Goal: Understand process/instructions: Learn how to perform a task or action

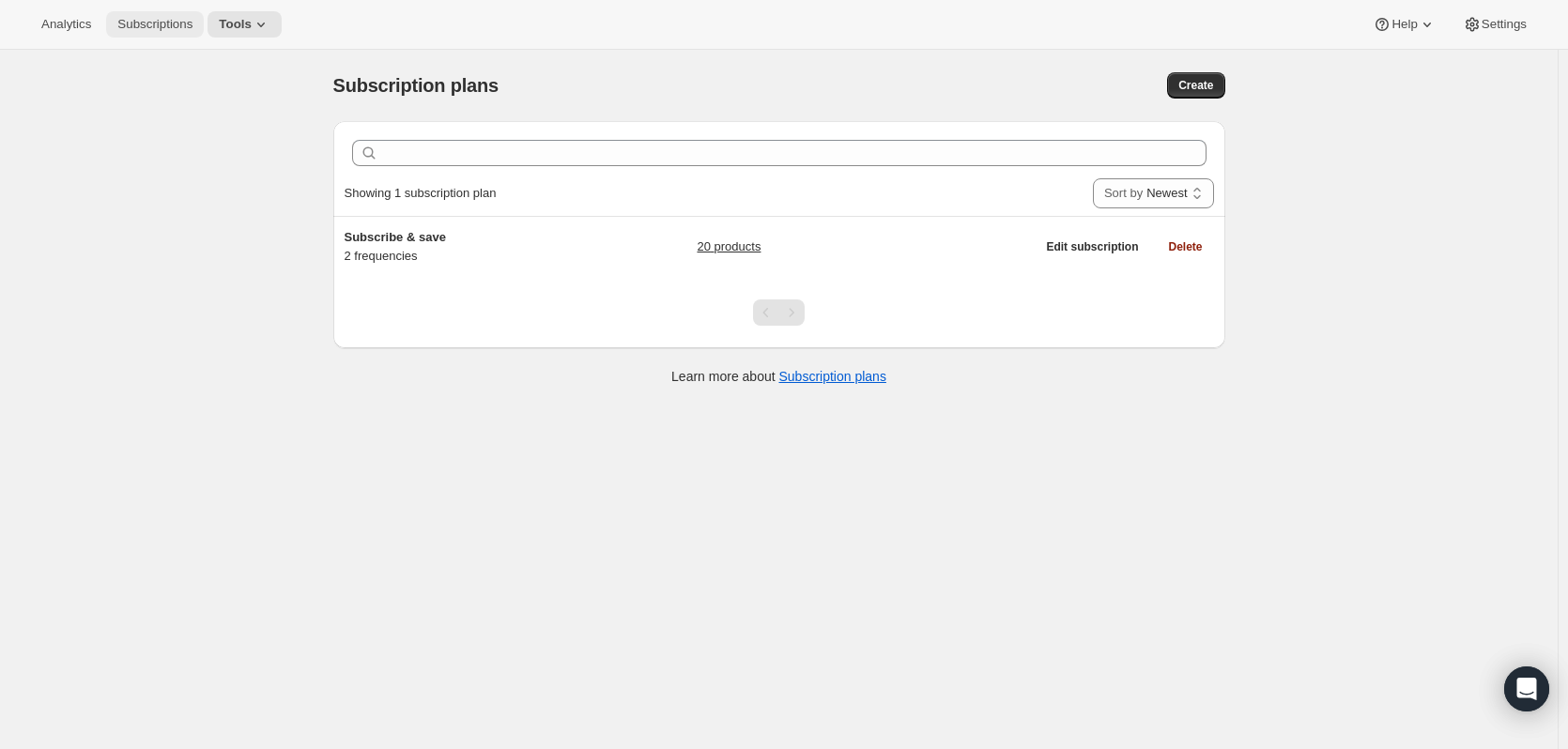
click at [171, 23] on span "Subscriptions" at bounding box center [154, 24] width 75 height 15
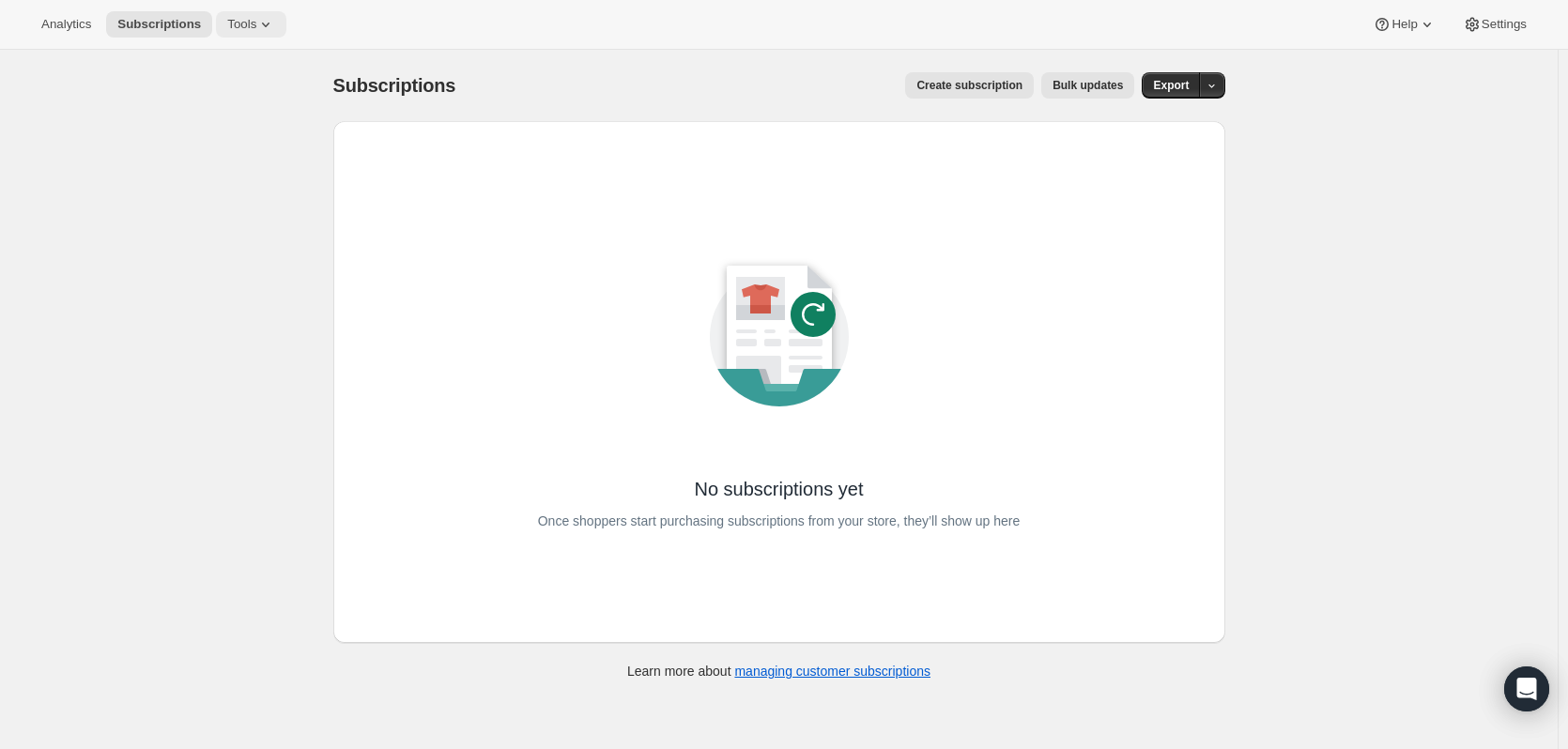
click at [256, 25] on span "Tools" at bounding box center [241, 24] width 29 height 15
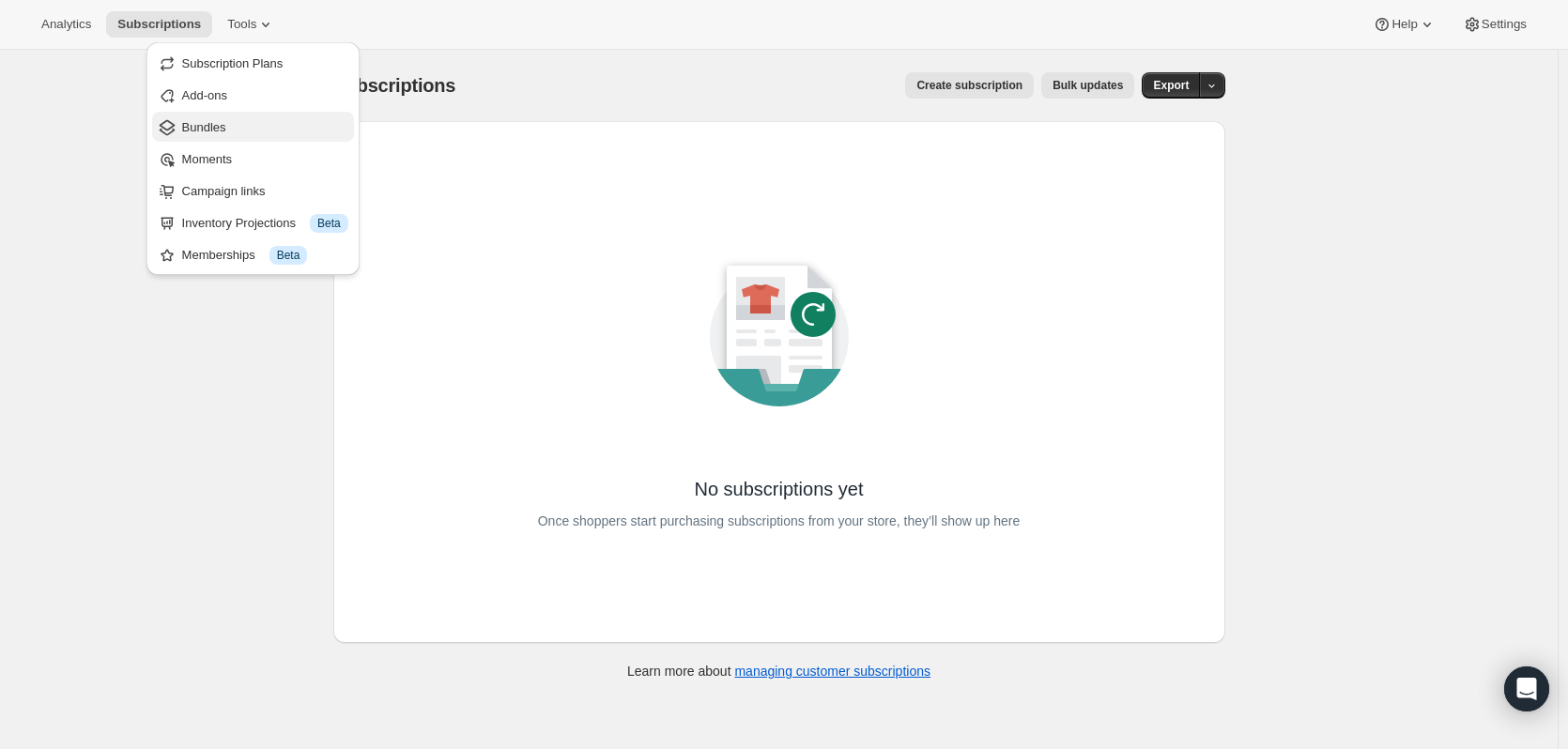
click at [216, 123] on span "Bundles" at bounding box center [204, 127] width 44 height 14
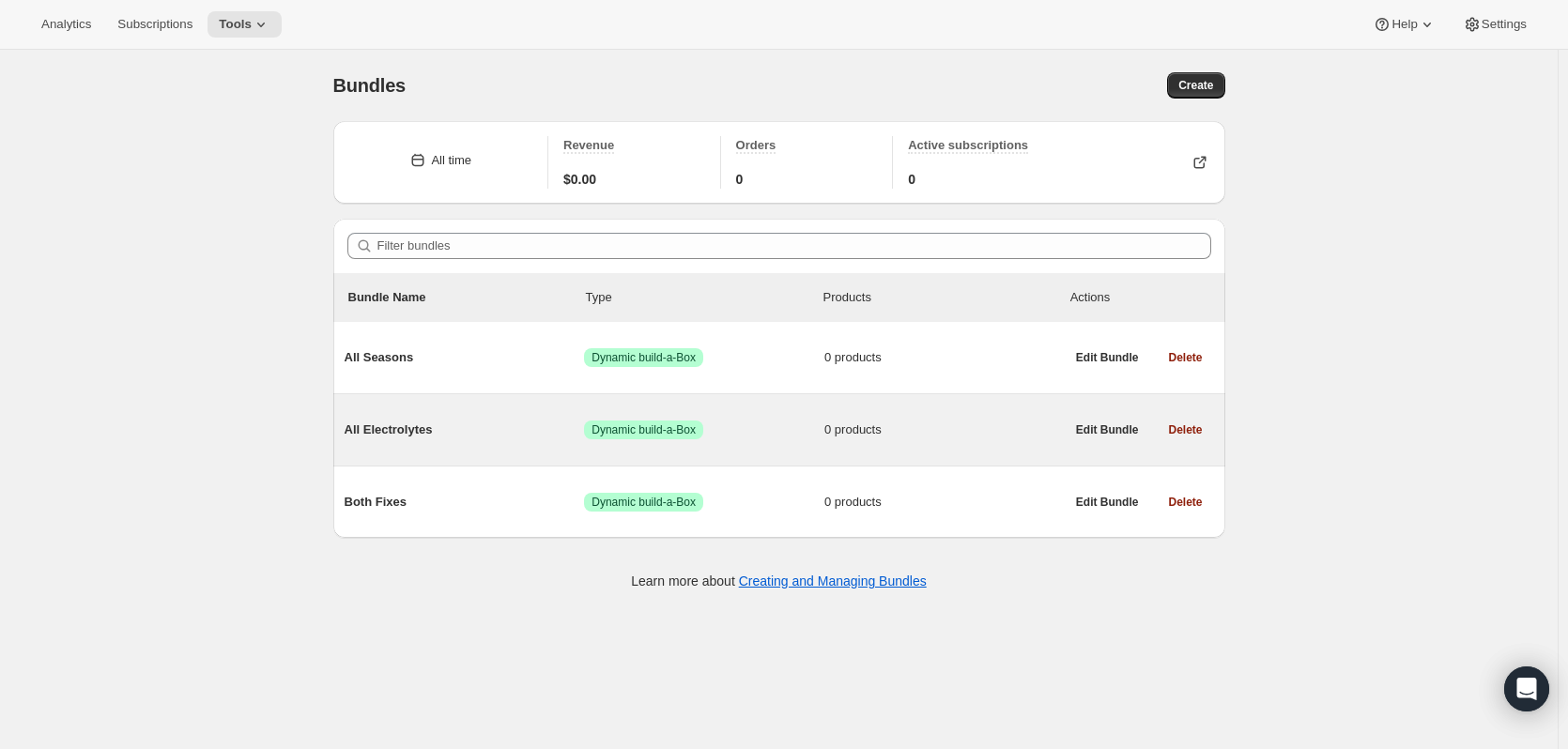
click at [411, 421] on span "All Electrolytes" at bounding box center [464, 429] width 240 height 19
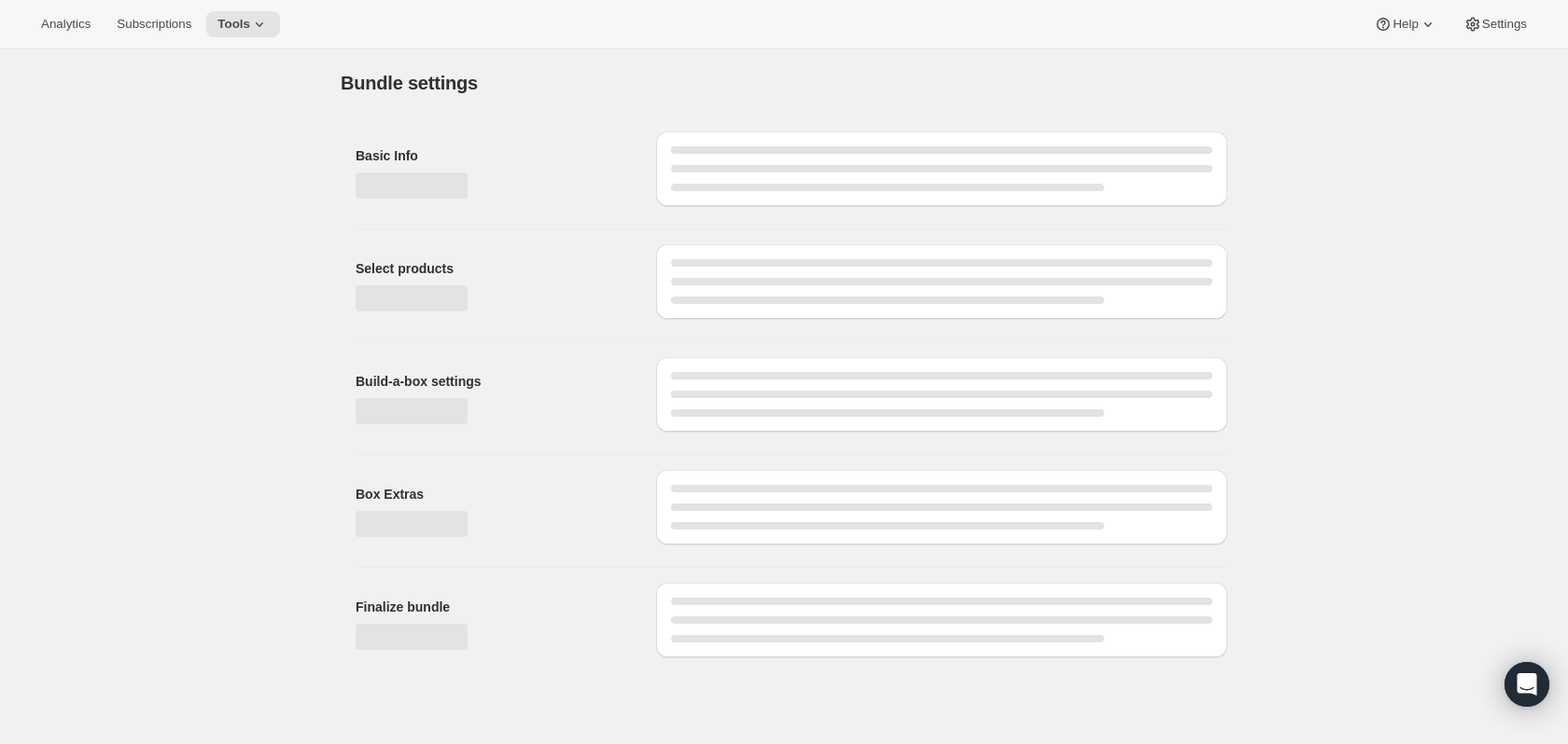
type input "All Electrolytes"
radio input "true"
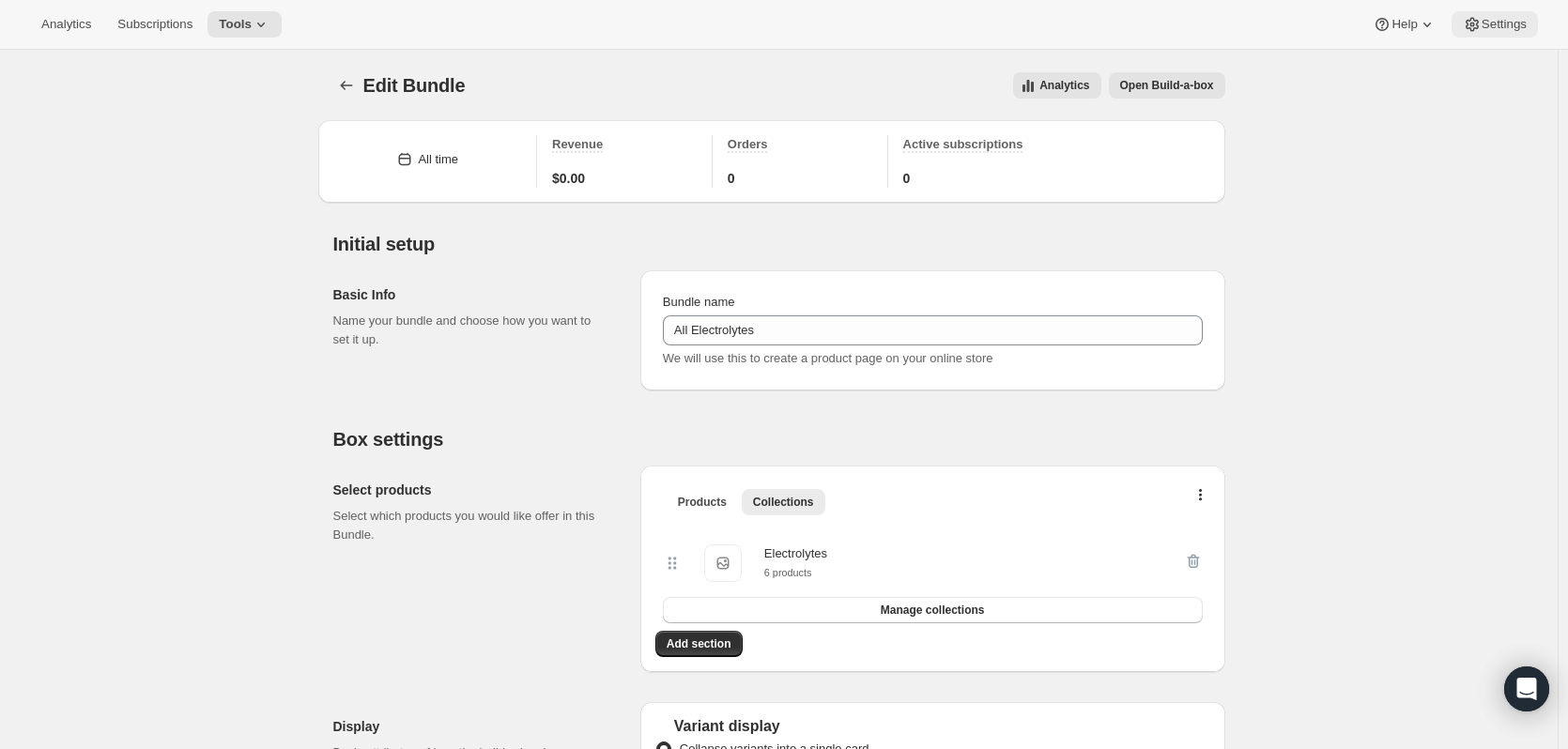
click at [1514, 20] on span "Settings" at bounding box center [1504, 24] width 45 height 15
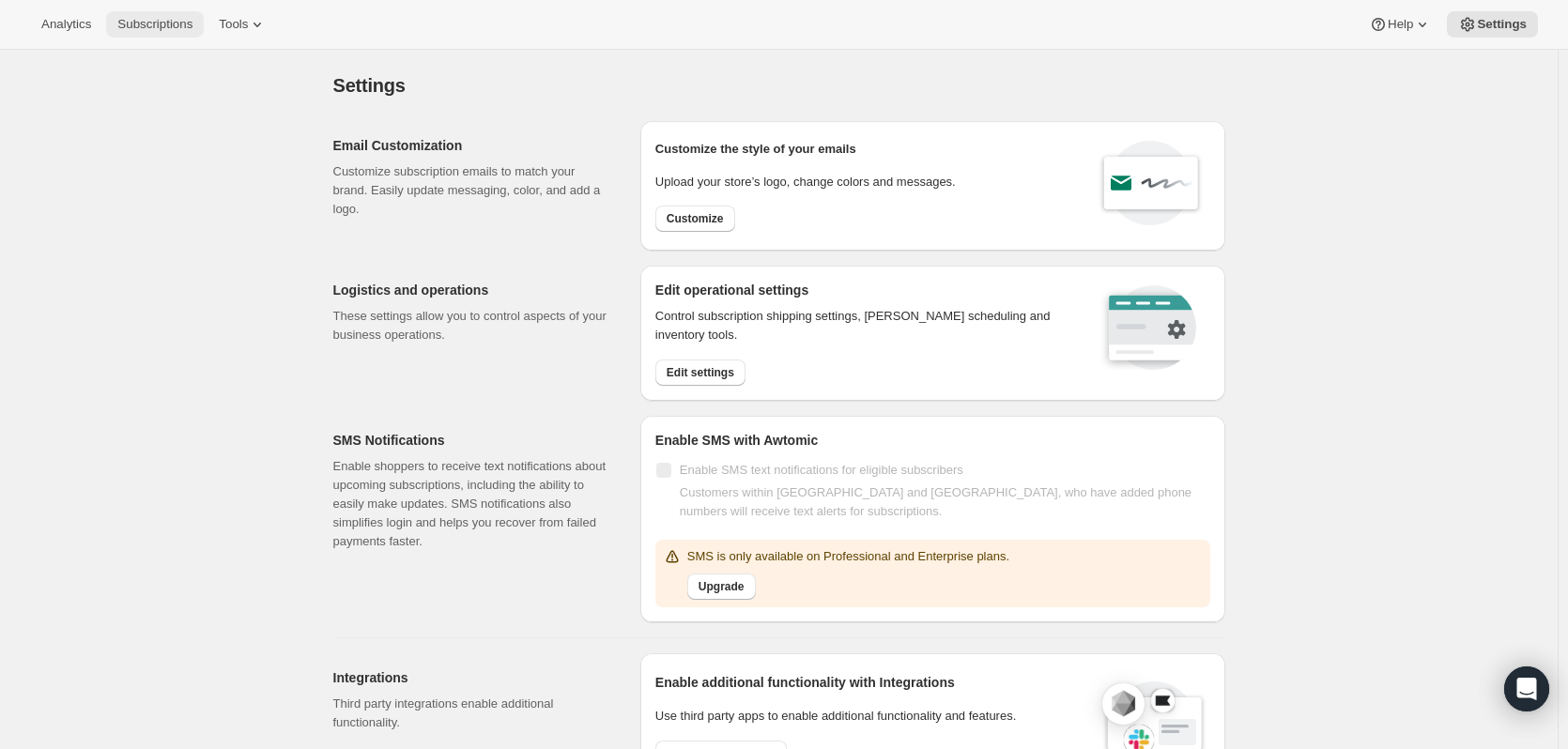
click at [181, 28] on span "Subscriptions" at bounding box center [154, 24] width 75 height 15
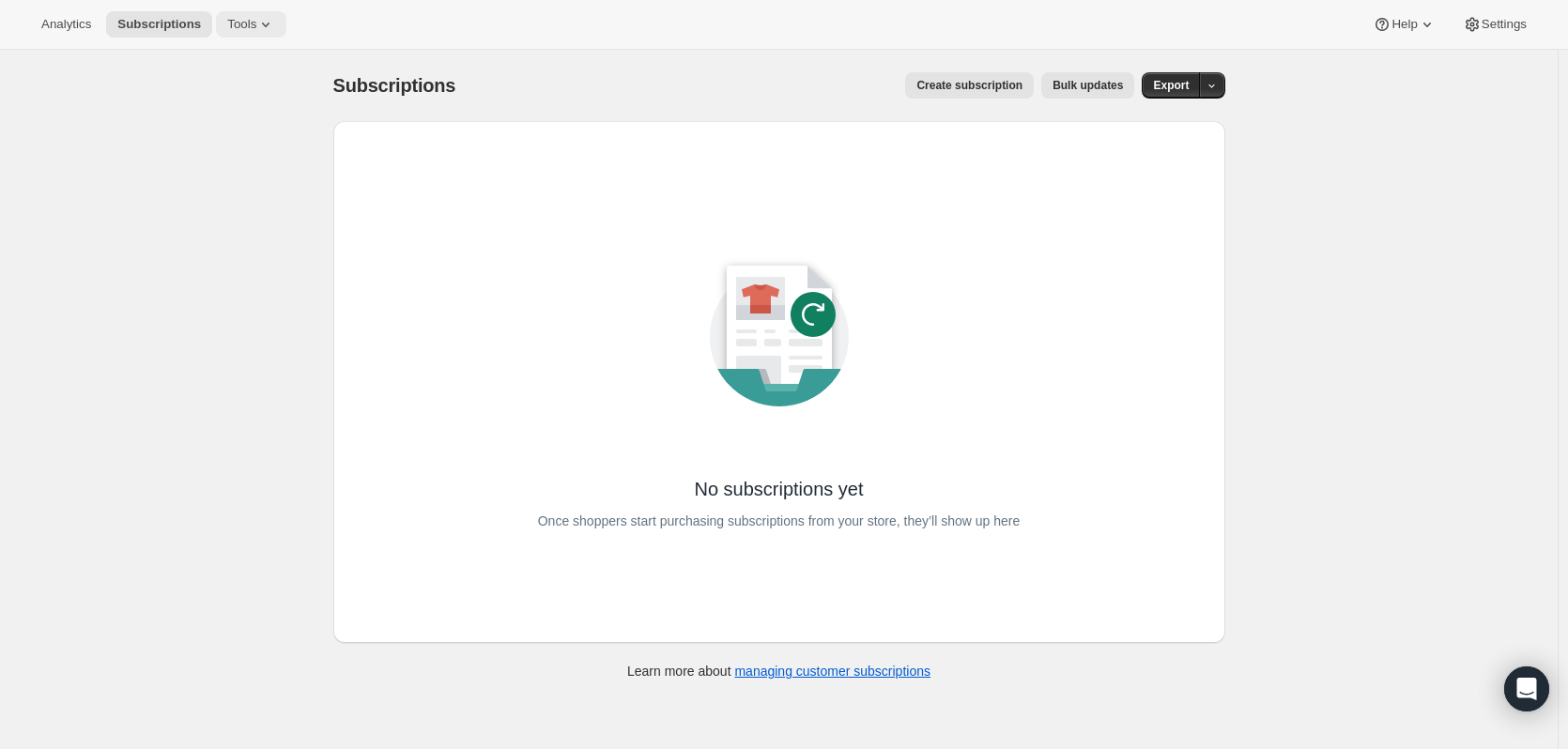
drag, startPoint x: 304, startPoint y: 32, endPoint x: 277, endPoint y: 27, distance: 27.5
click at [301, 32] on div "Analytics Subscriptions Tools Help Settings" at bounding box center [784, 25] width 1568 height 50
click at [256, 21] on span "Tools" at bounding box center [241, 24] width 29 height 15
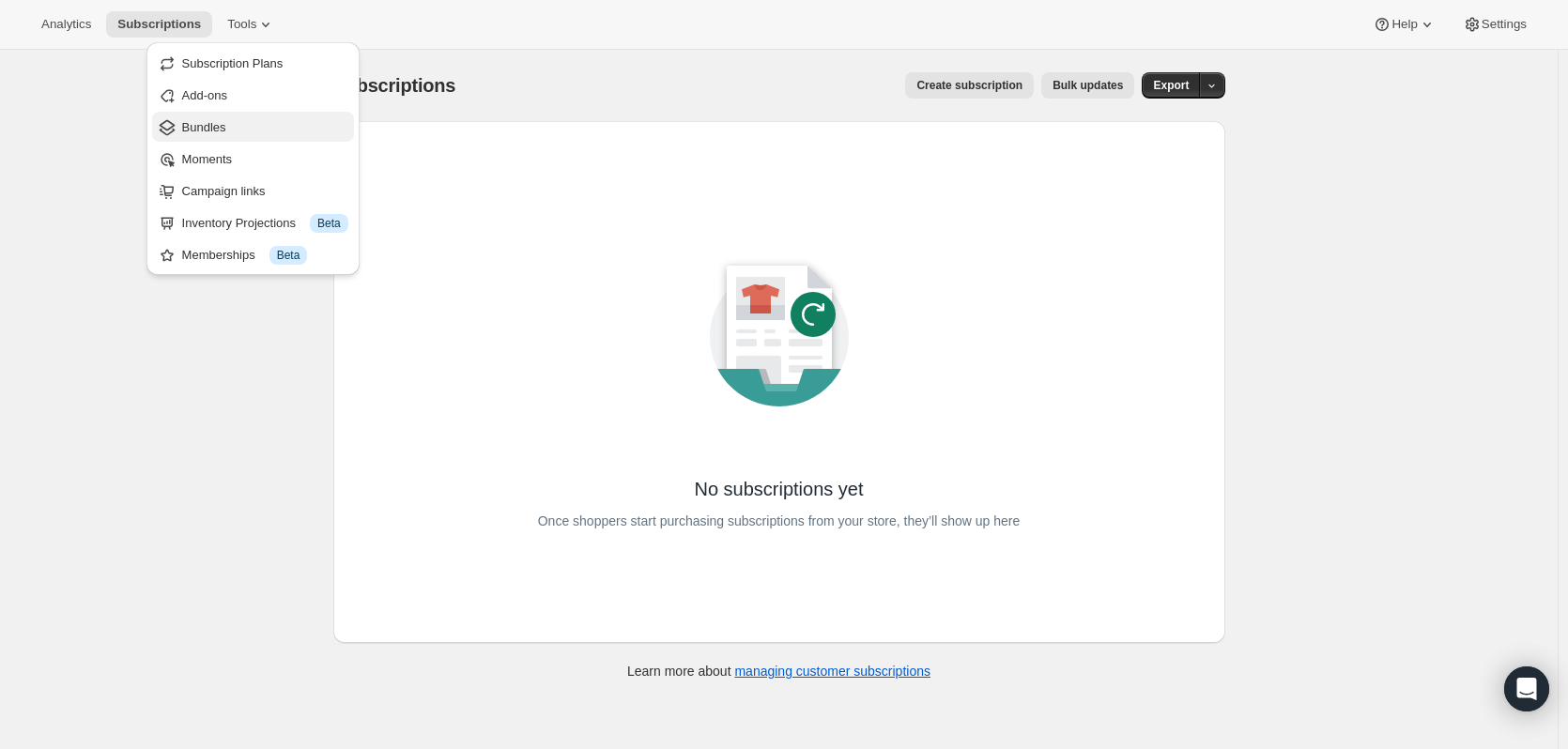
click at [207, 134] on span "Bundles" at bounding box center [204, 127] width 44 height 14
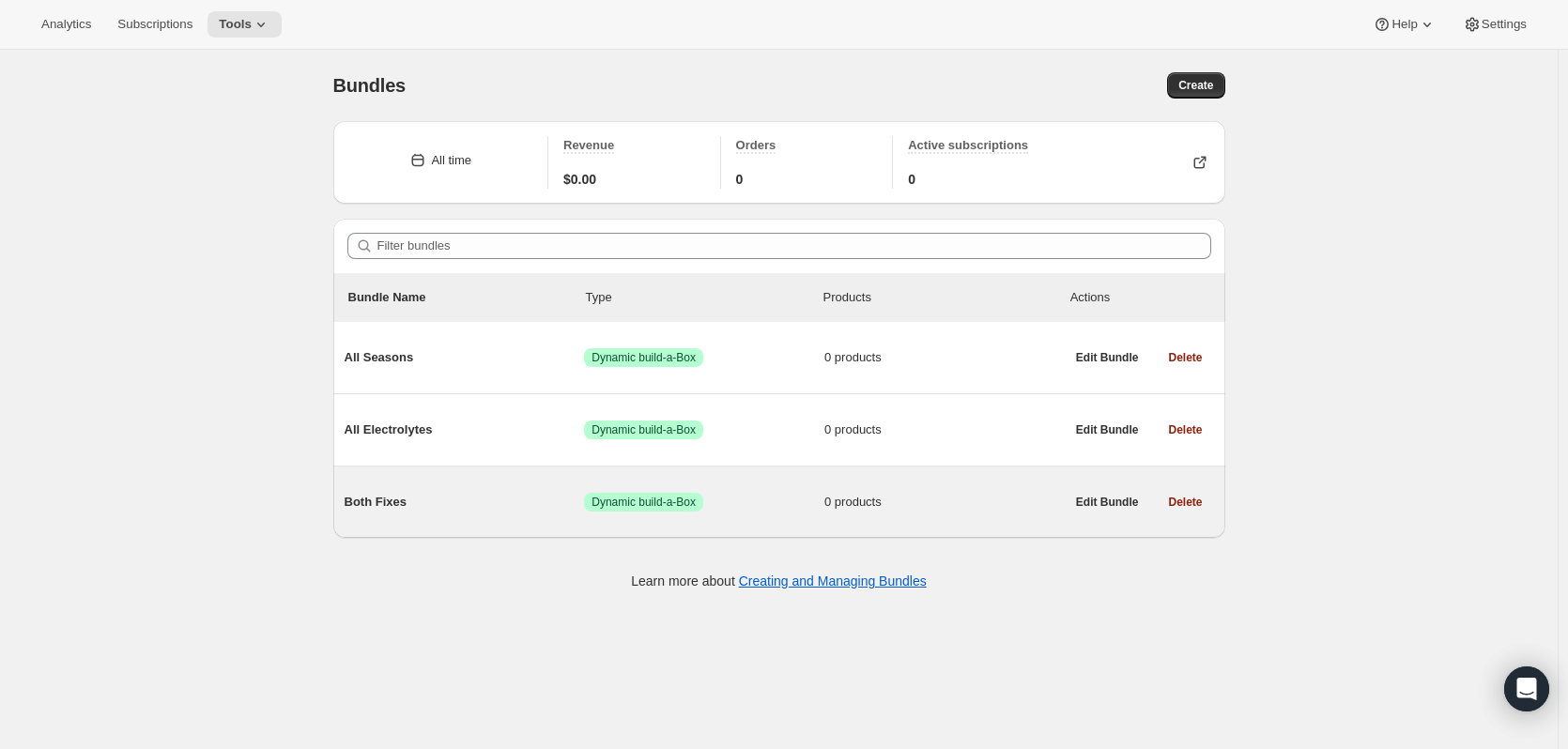
click at [417, 498] on span "Both Fixes" at bounding box center [464, 502] width 240 height 19
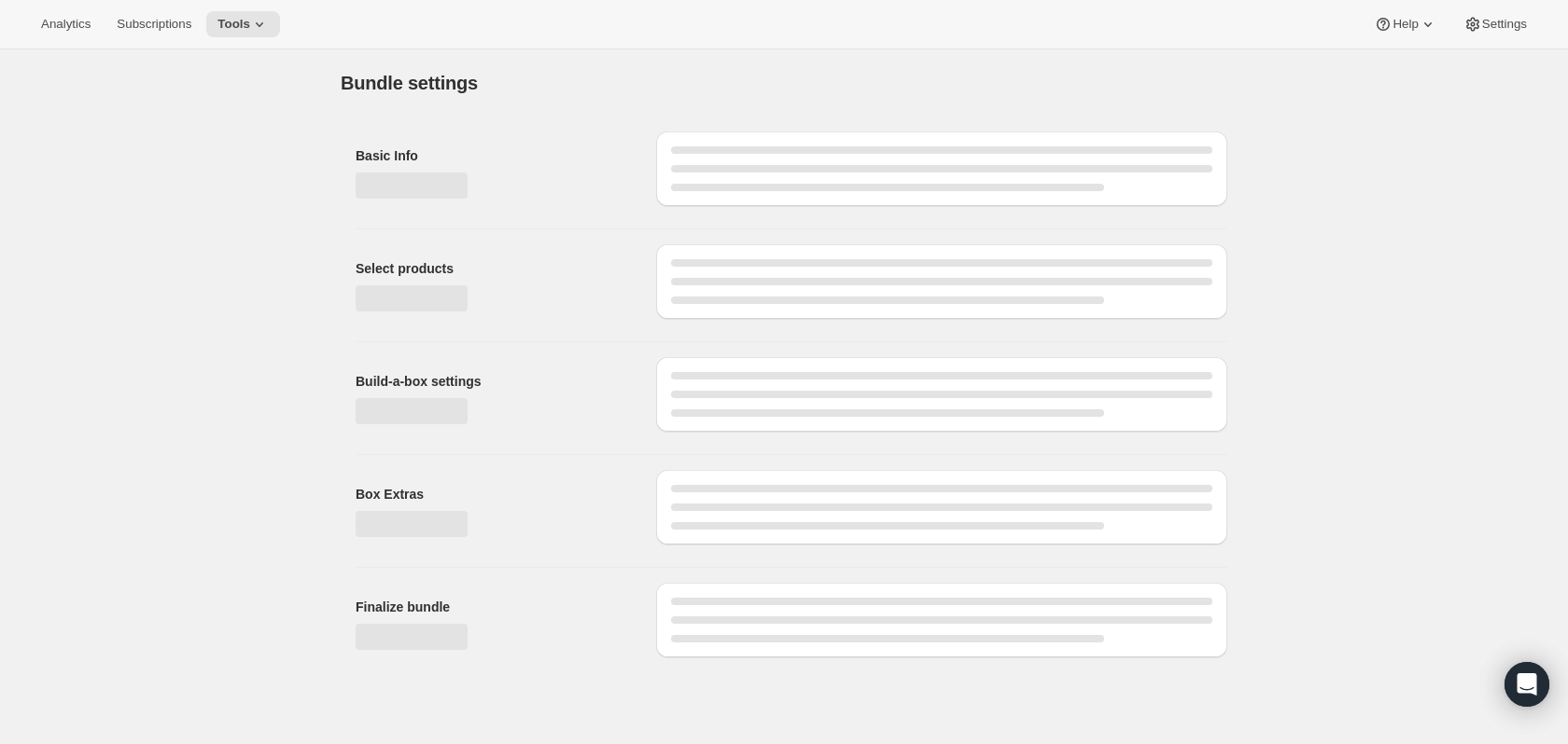
type input "Both Fixes"
radio input "true"
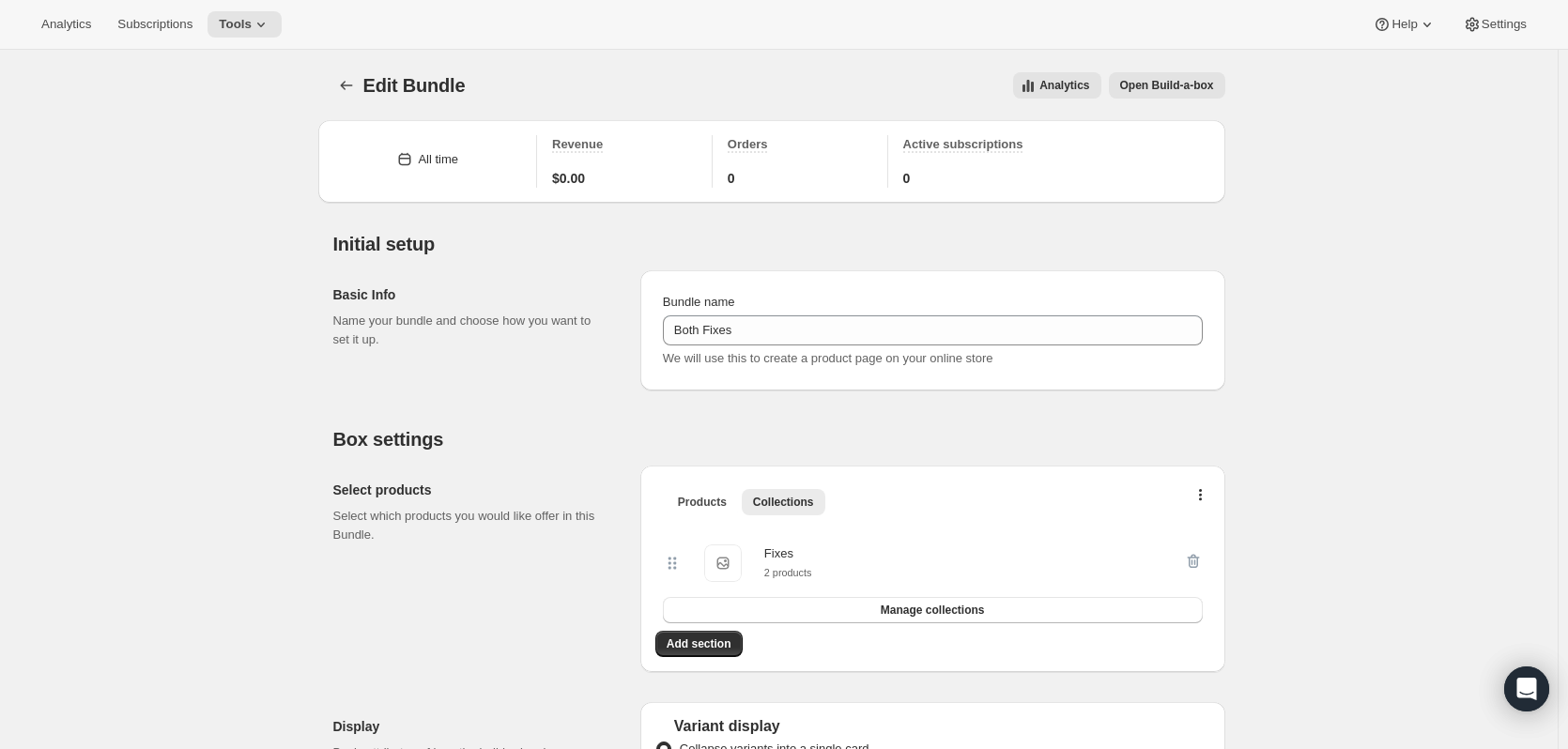
click at [1142, 85] on span "Open Build-a-box" at bounding box center [1168, 85] width 94 height 15
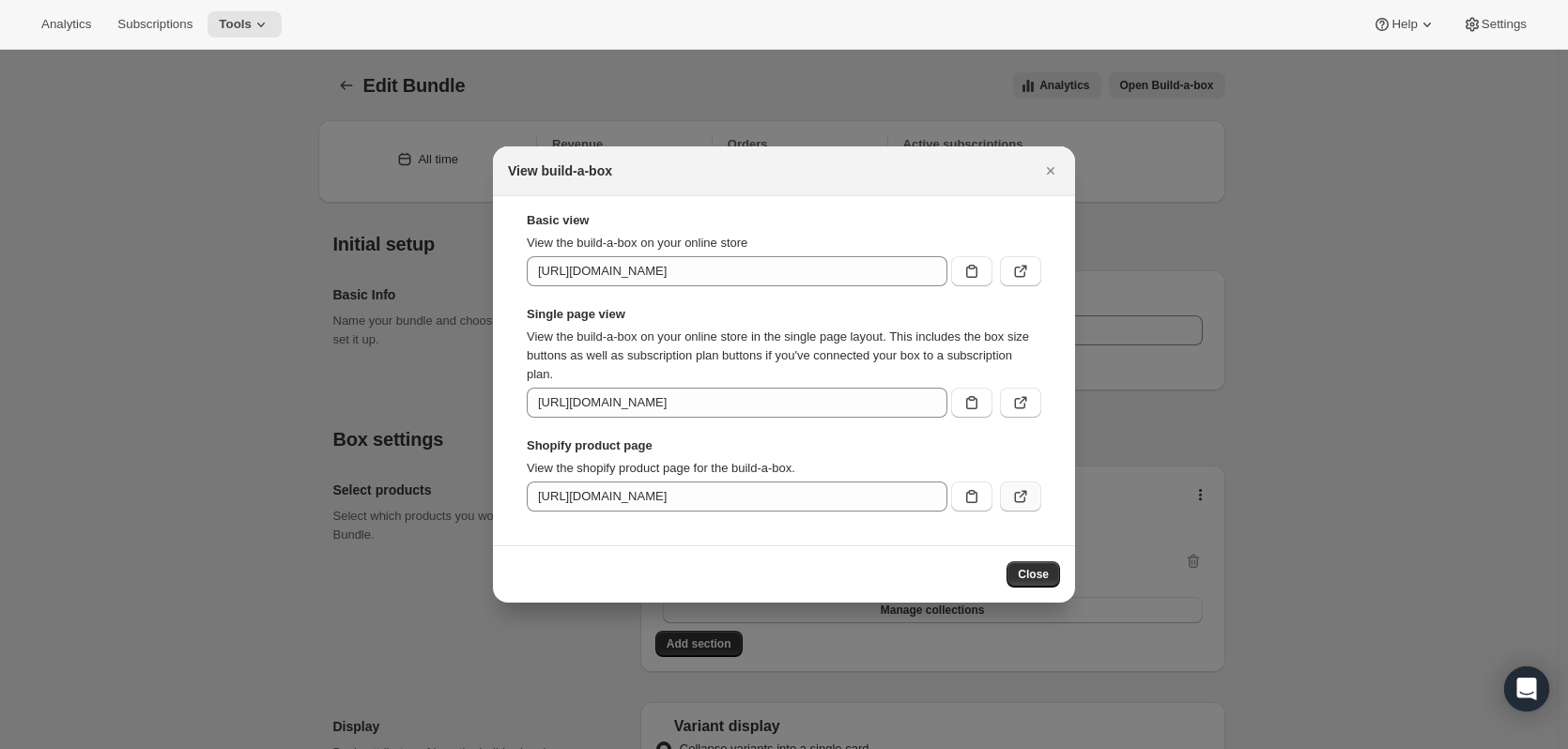
click at [1015, 493] on icon ":r6l:" at bounding box center [1020, 496] width 19 height 19
click at [1024, 405] on icon ":r6l:" at bounding box center [1020, 402] width 19 height 19
click at [1011, 274] on icon ":r6l:" at bounding box center [1020, 271] width 19 height 19
click at [1058, 166] on icon "Close" at bounding box center [1050, 170] width 19 height 19
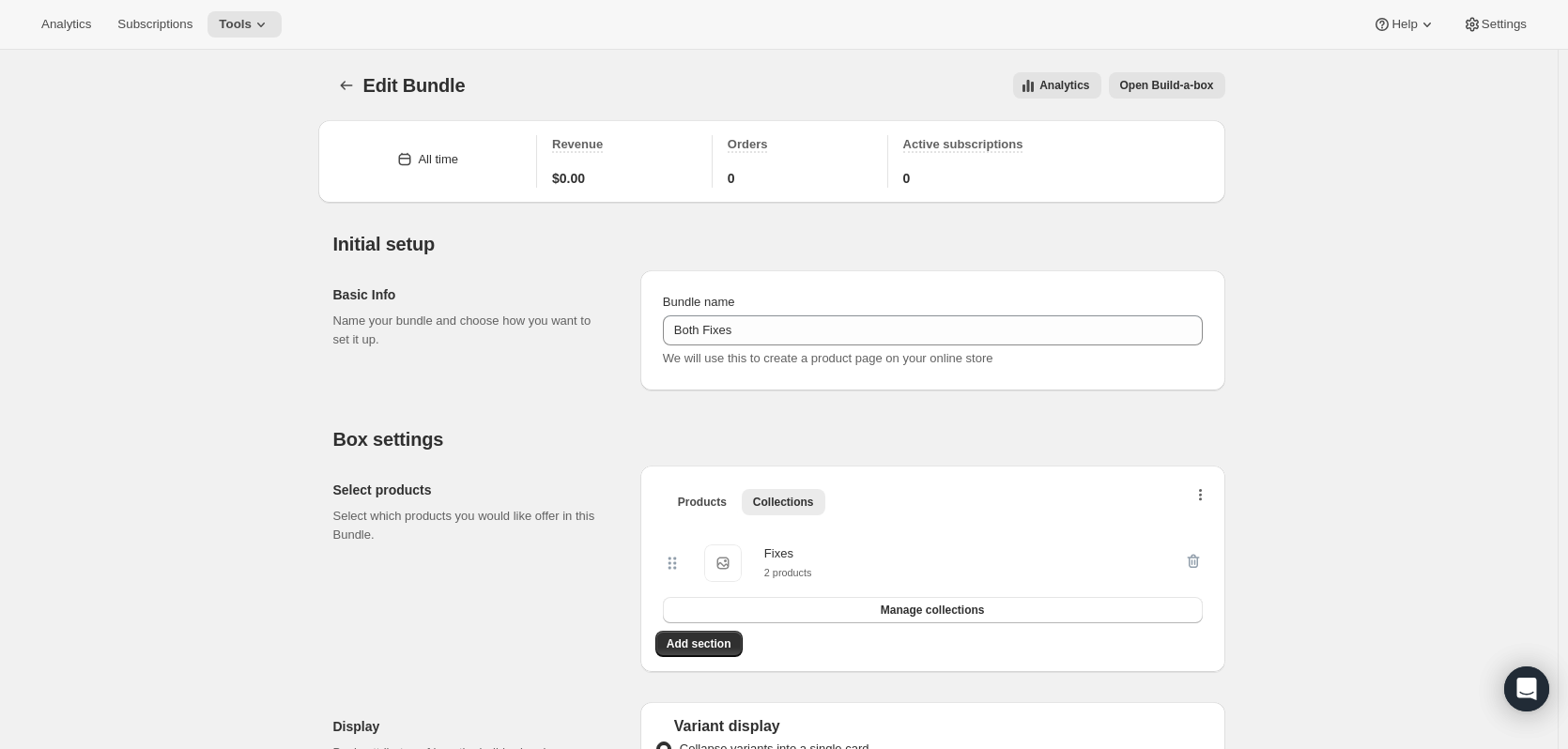
click at [1203, 499] on icon "button" at bounding box center [1201, 496] width 4 height 15
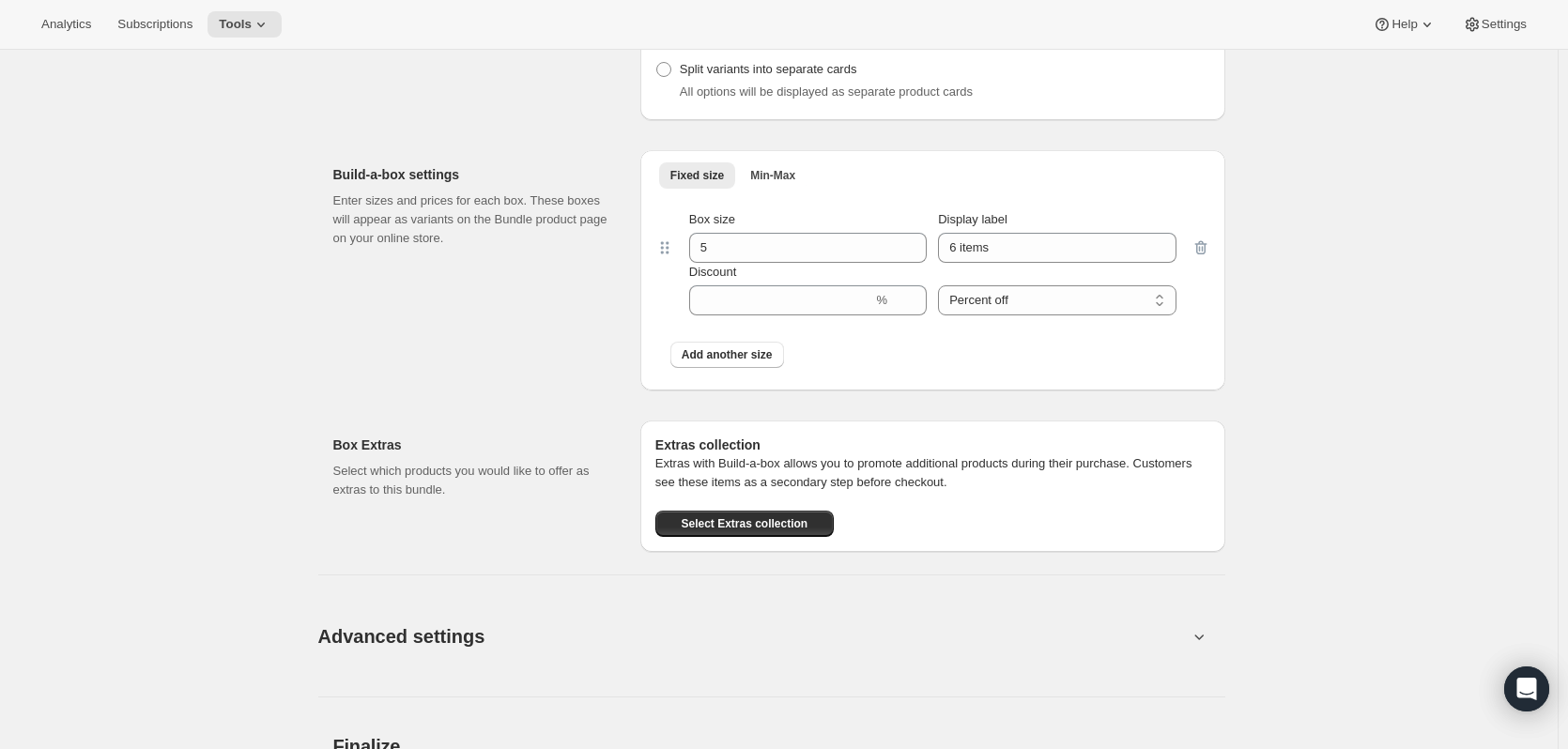
scroll to position [751, 0]
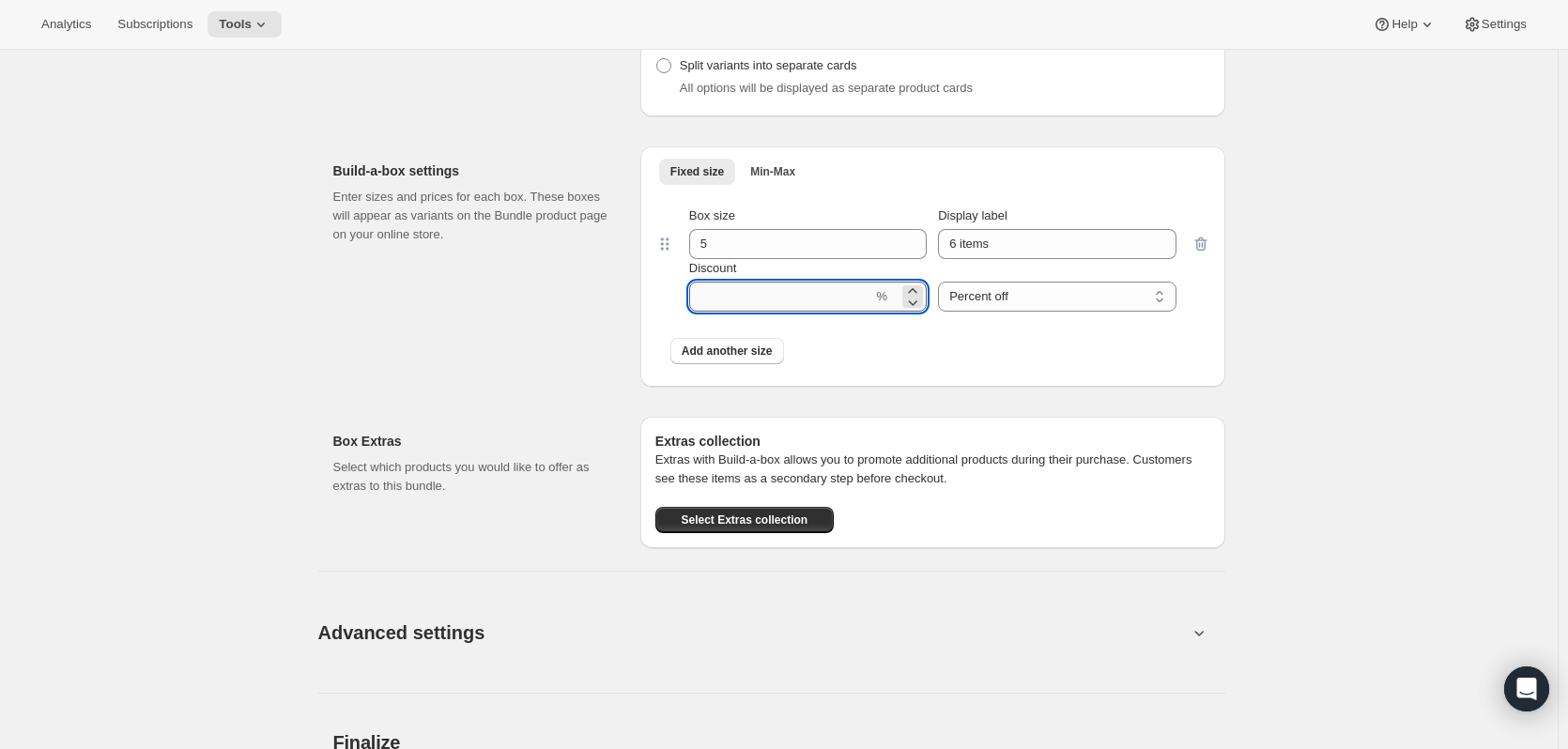
click at [814, 300] on input "Discount" at bounding box center [781, 297] width 184 height 30
click at [1060, 303] on select "Percent off Amount off" at bounding box center [1057, 297] width 237 height 30
click at [857, 327] on div "Box size 5 Display label 6 items Discount % Percent off Amount off Percent off" at bounding box center [932, 259] width 555 height 135
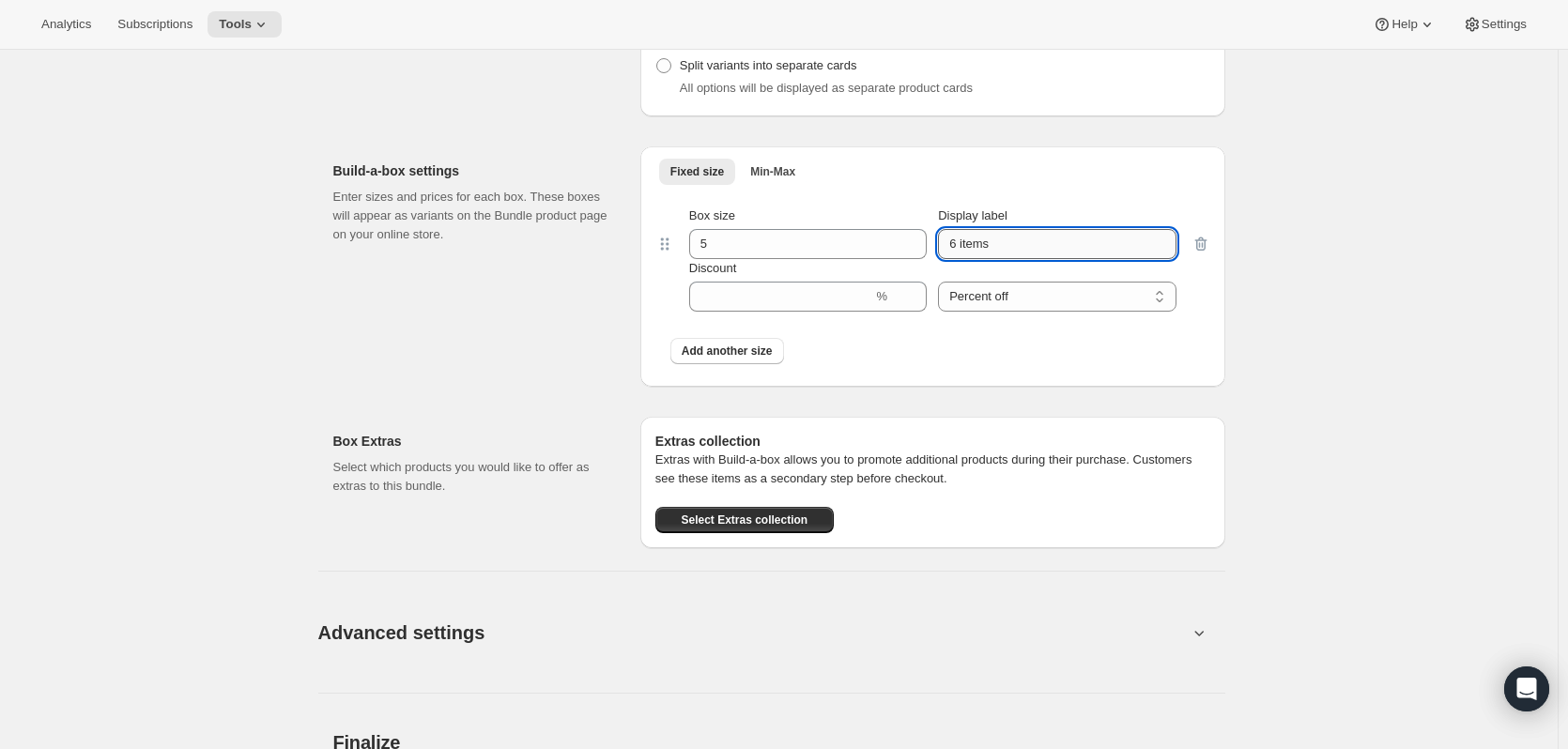
drag, startPoint x: 959, startPoint y: 254, endPoint x: 948, endPoint y: 254, distance: 11.0
click at [948, 254] on input "6 items" at bounding box center [1057, 244] width 237 height 30
type input "5 items"
click at [976, 334] on div "Add another size" at bounding box center [932, 351] width 555 height 49
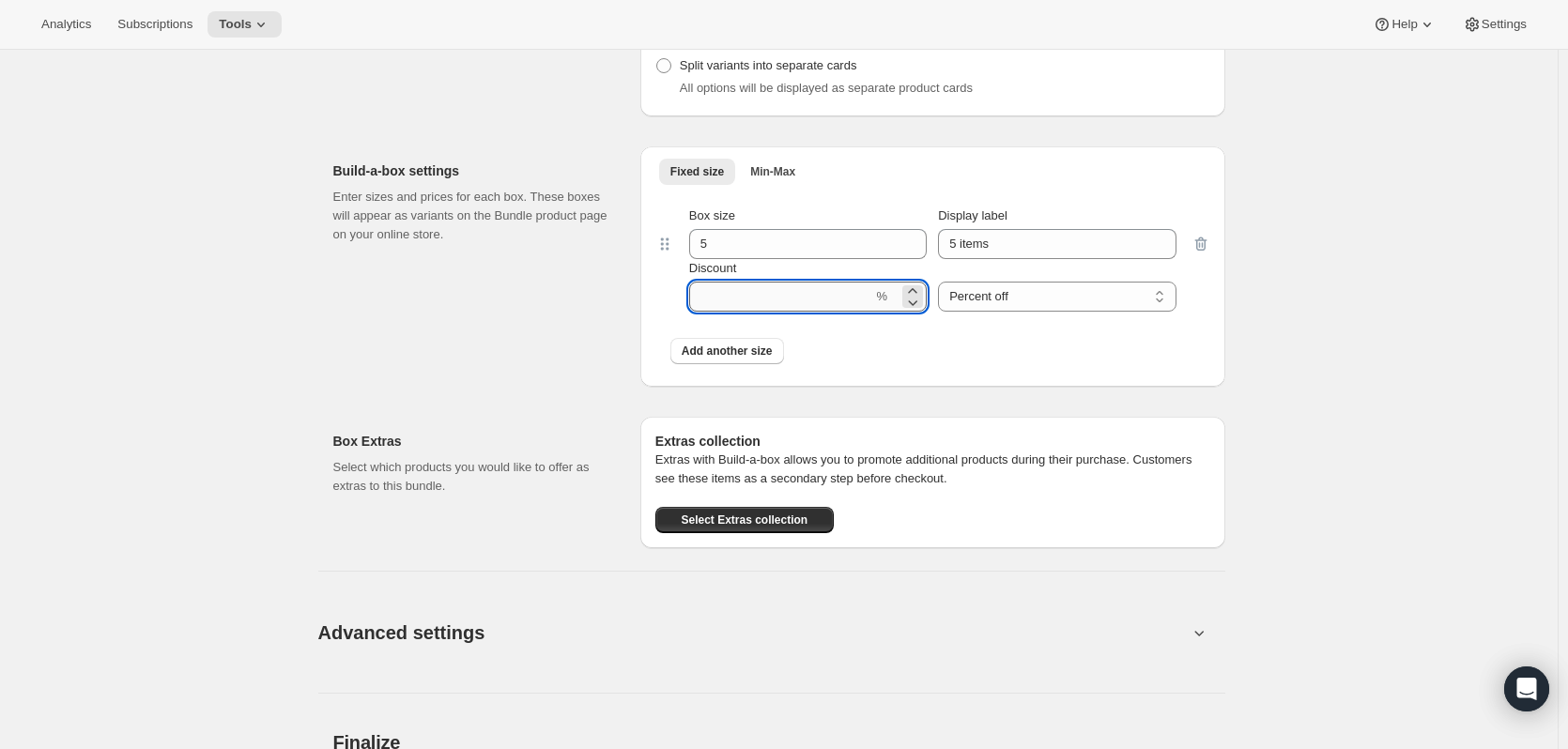
click at [816, 311] on input "Discount" at bounding box center [781, 297] width 184 height 30
type input "20"
click at [883, 349] on div "Add another size" at bounding box center [932, 351] width 525 height 26
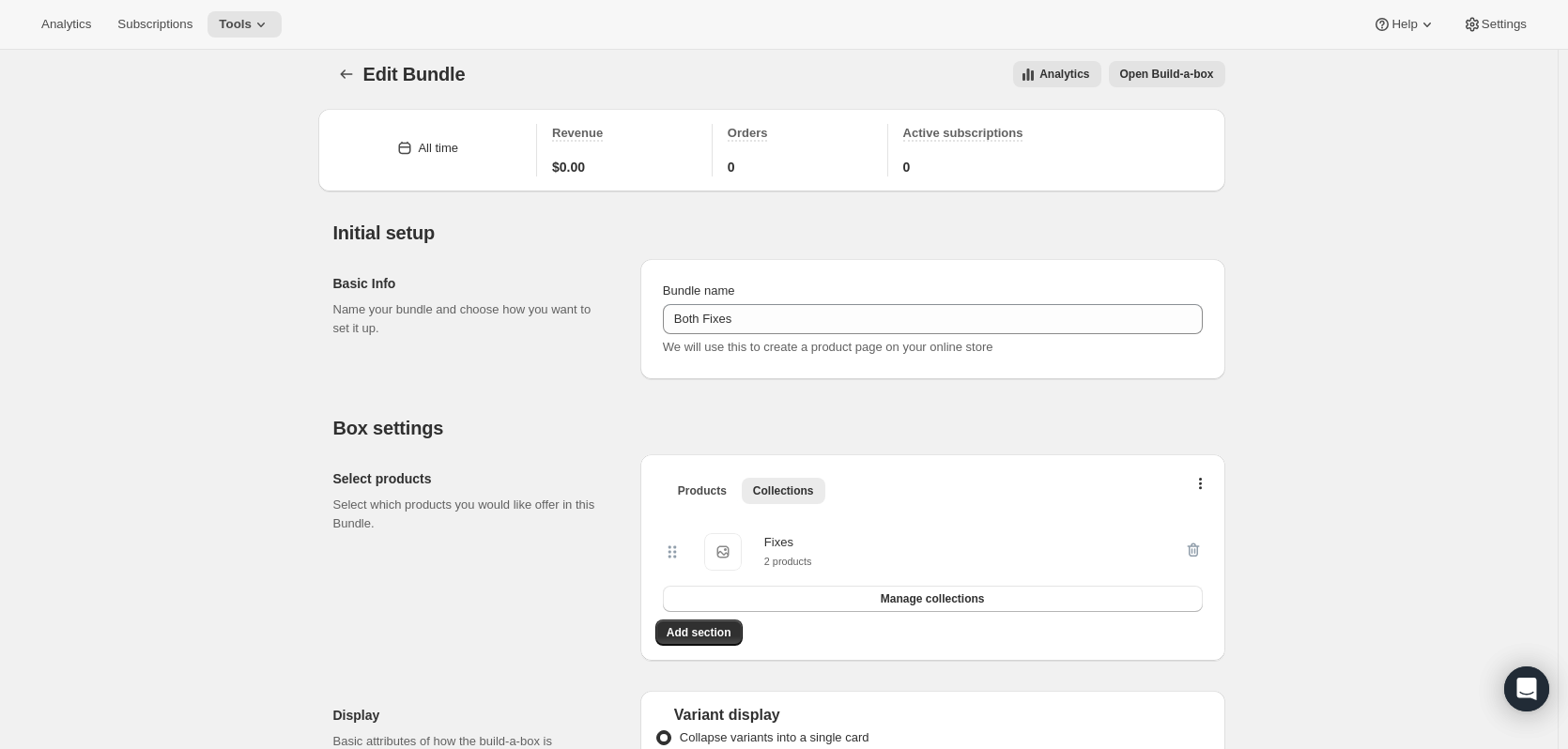
scroll to position [0, 0]
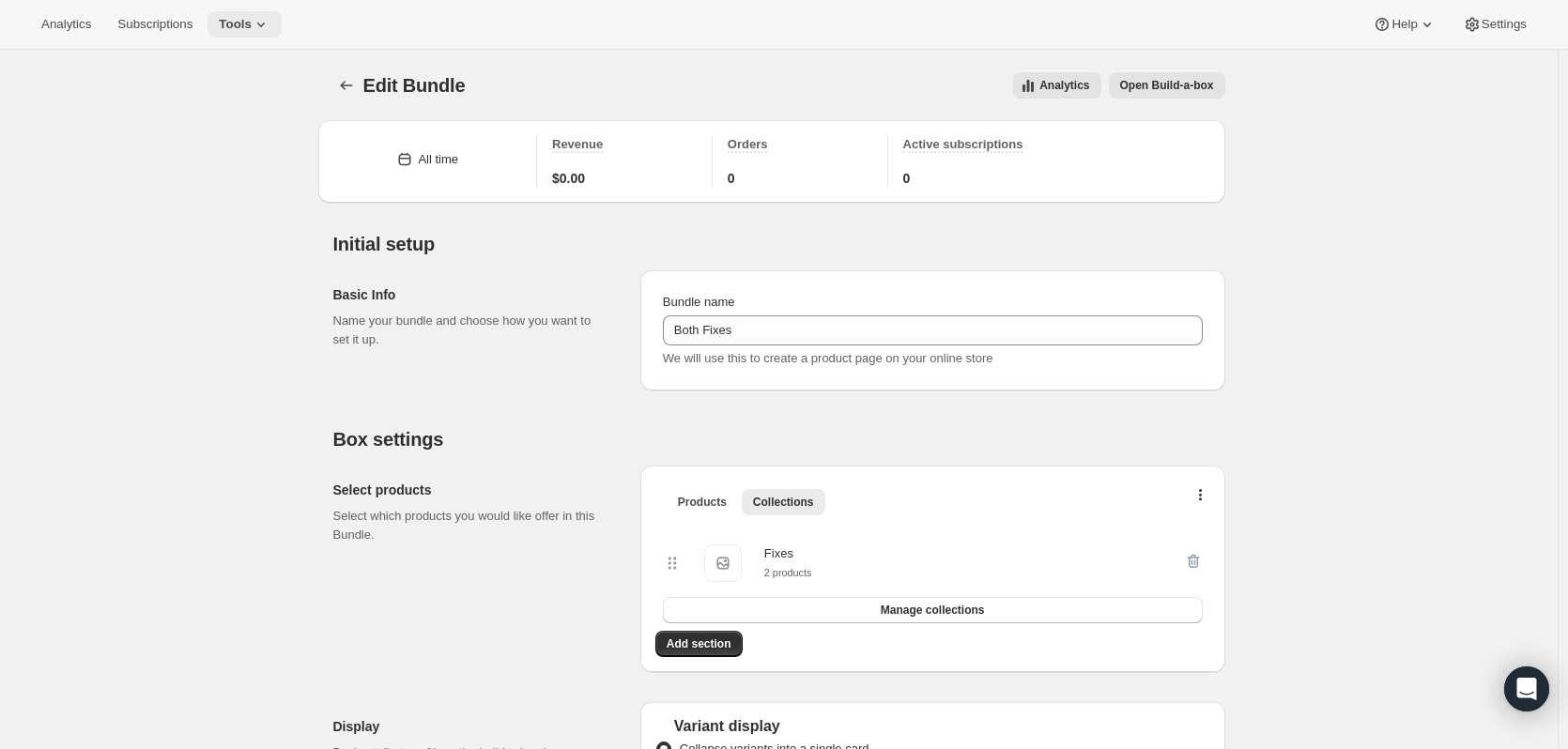
click at [252, 21] on span "Tools" at bounding box center [235, 24] width 33 height 15
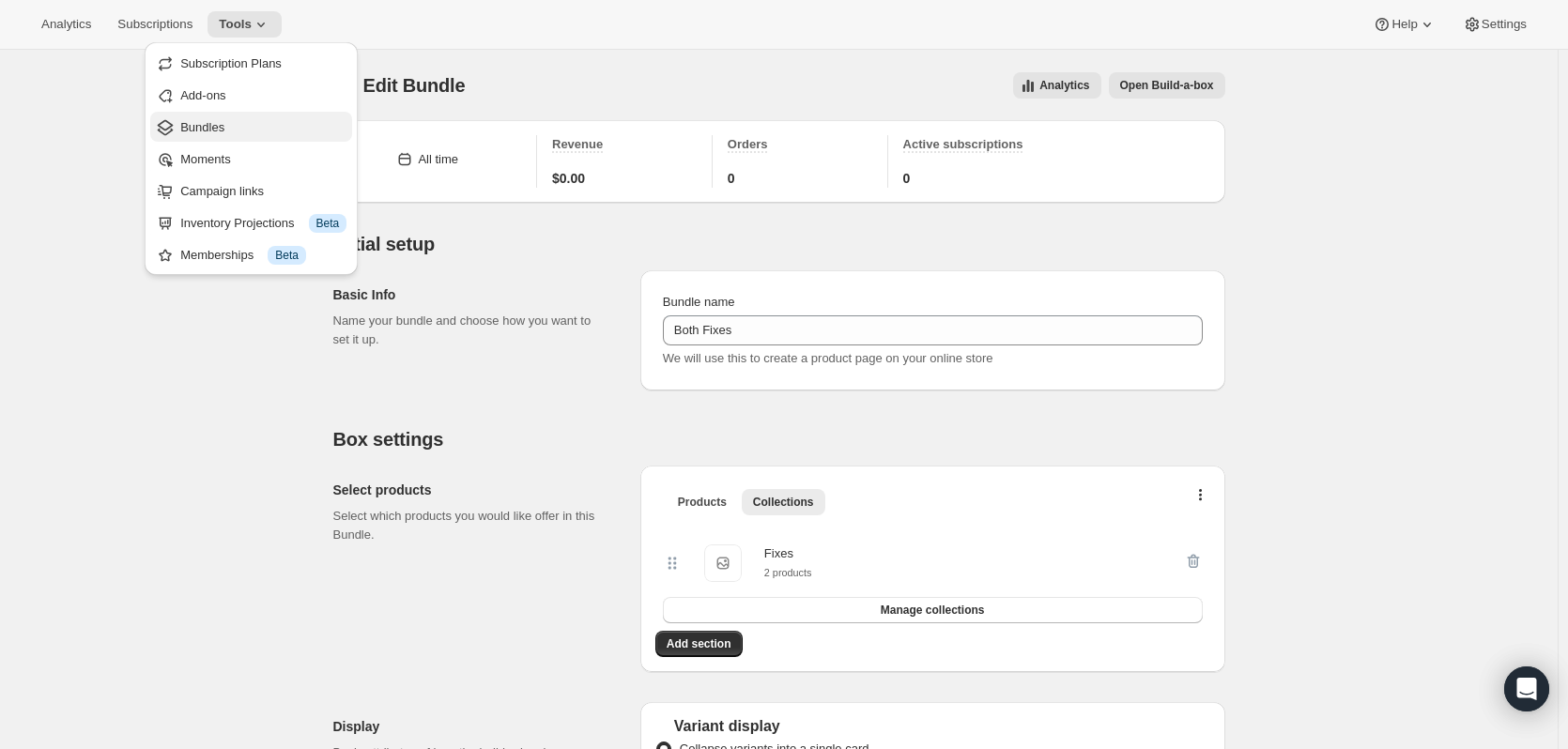
click at [240, 121] on span "Bundles" at bounding box center [263, 127] width 166 height 19
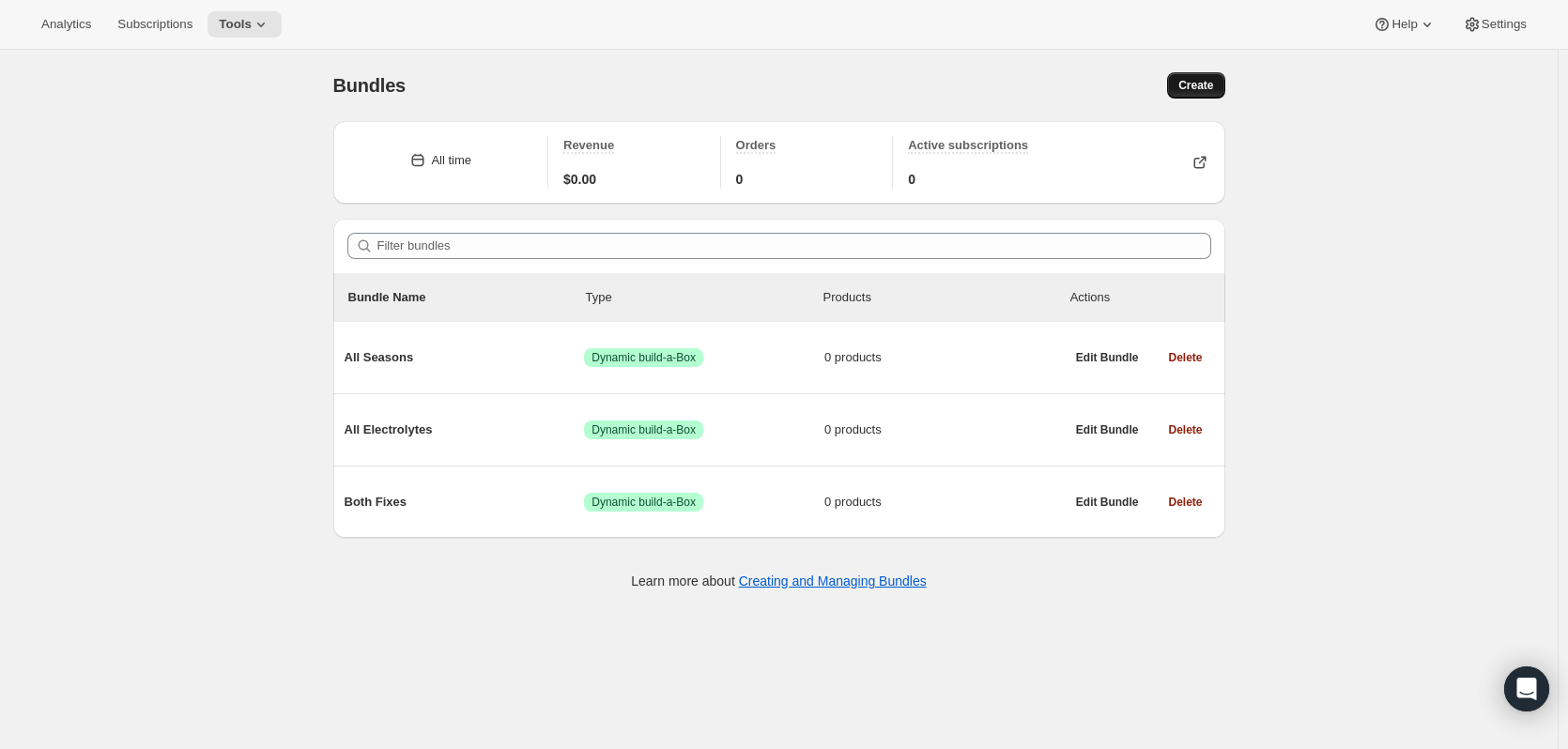
click at [1189, 85] on span "Create" at bounding box center [1195, 85] width 35 height 15
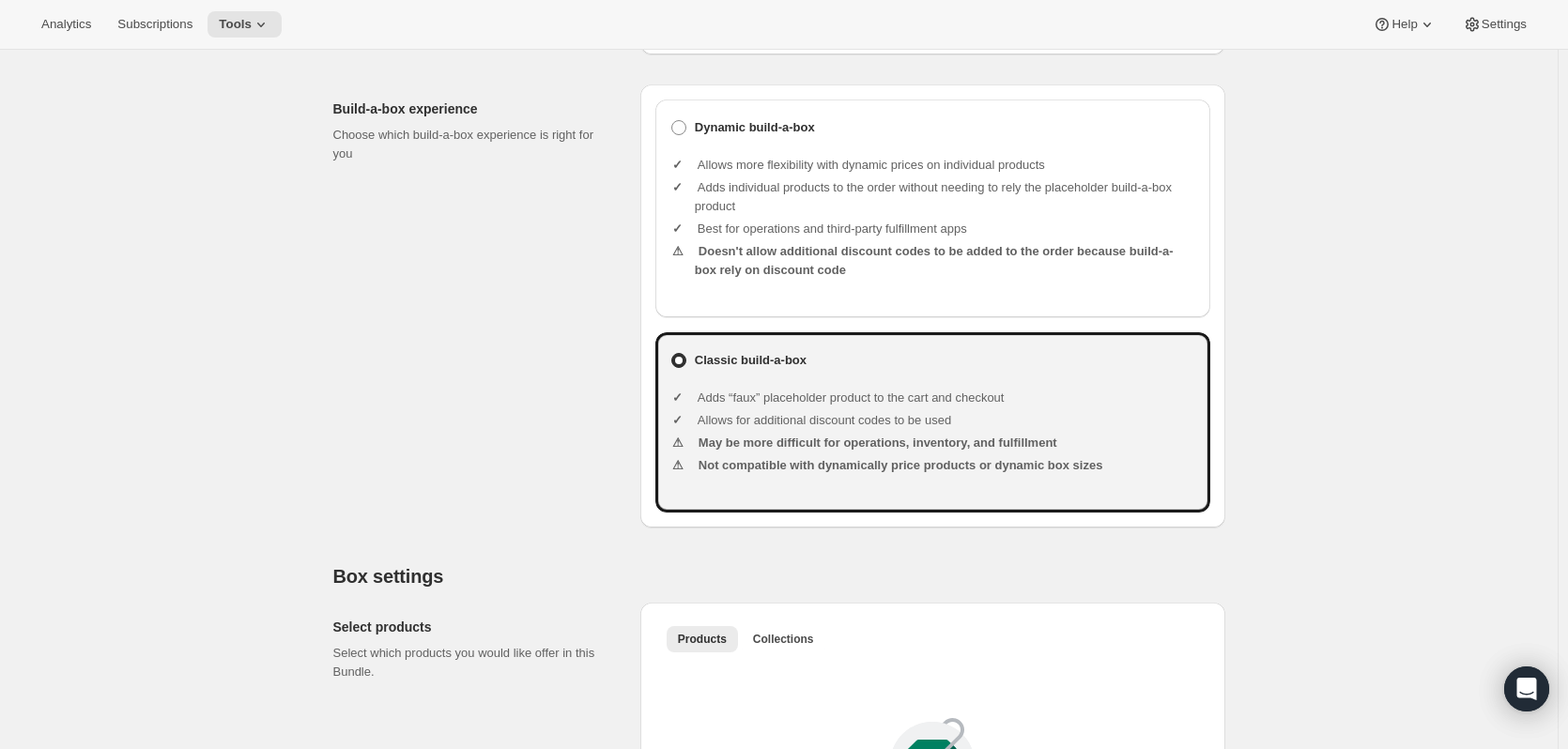
scroll to position [469, 0]
click at [1392, 20] on span "Help" at bounding box center [1404, 24] width 25 height 15
click at [1397, 63] on span "Setup guide" at bounding box center [1397, 64] width 65 height 14
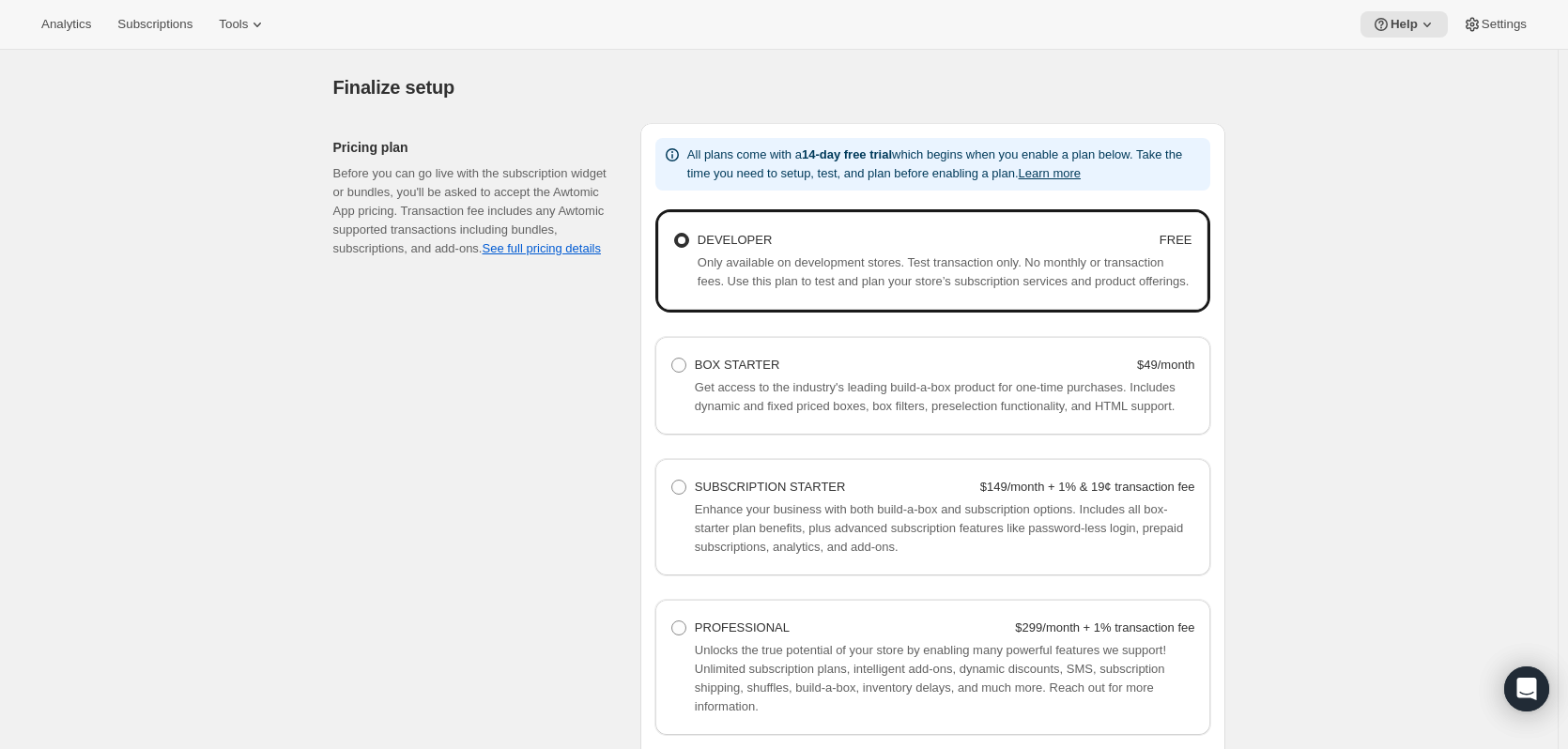
scroll to position [1095, 0]
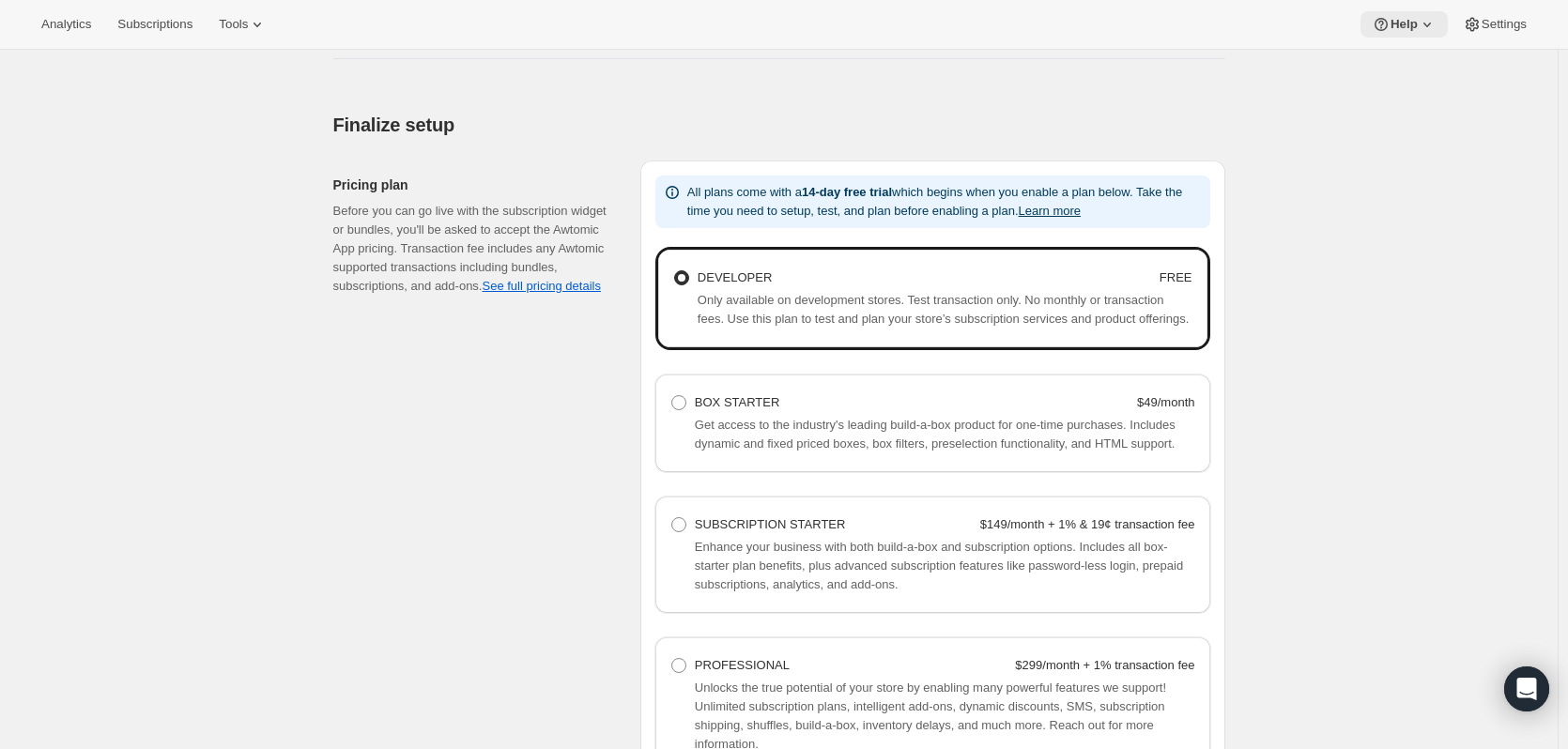
click at [1391, 23] on span "Help" at bounding box center [1404, 24] width 27 height 15
click at [1388, 103] on span "Help Center" at bounding box center [1397, 96] width 65 height 14
click at [1358, 331] on div "Basic setup. This page is ready Basic setup Step 1 • Create subscription plan S…" at bounding box center [779, 21] width 1558 height 2132
click at [1513, 693] on div "Open Intercom Messenger" at bounding box center [1527, 689] width 50 height 50
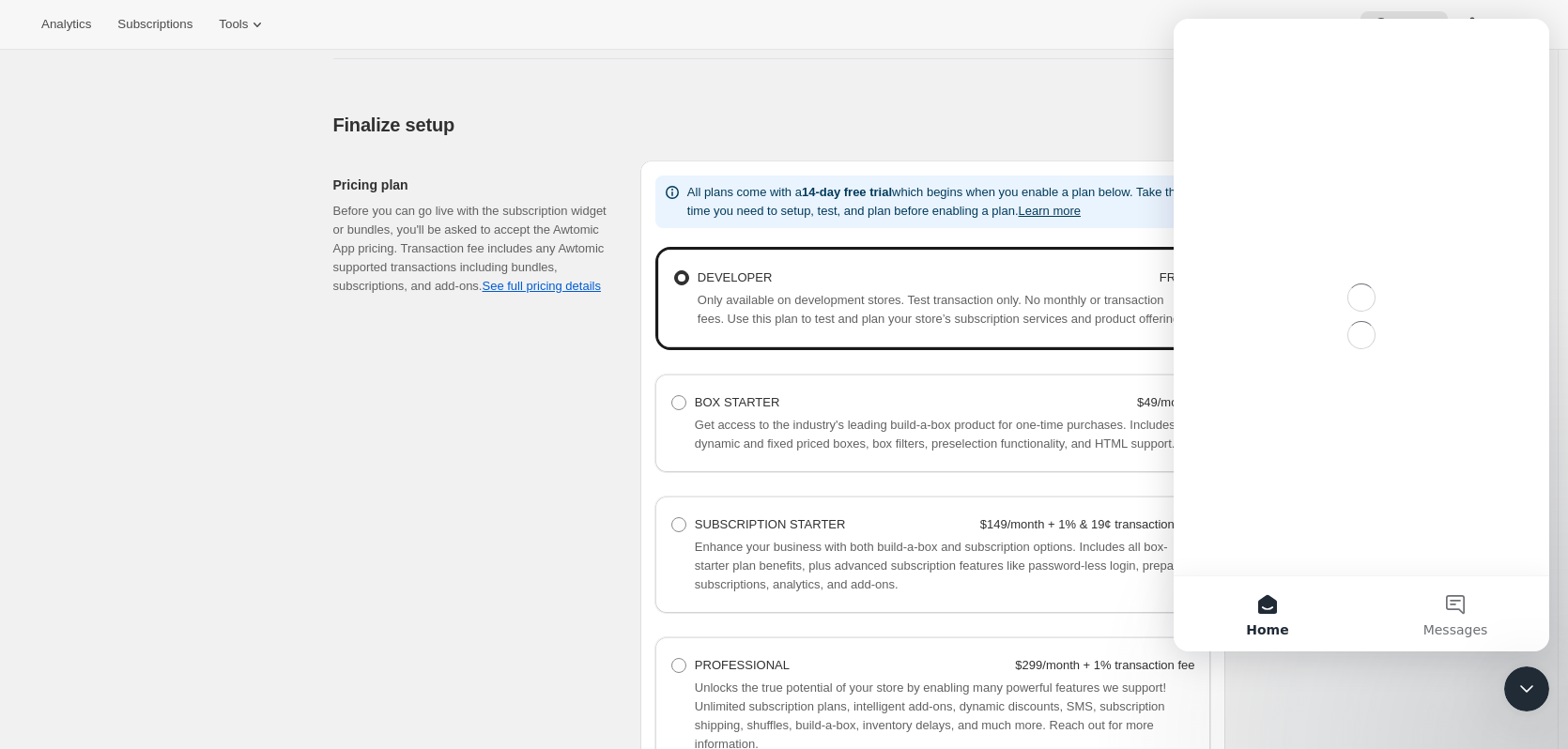
scroll to position [0, 0]
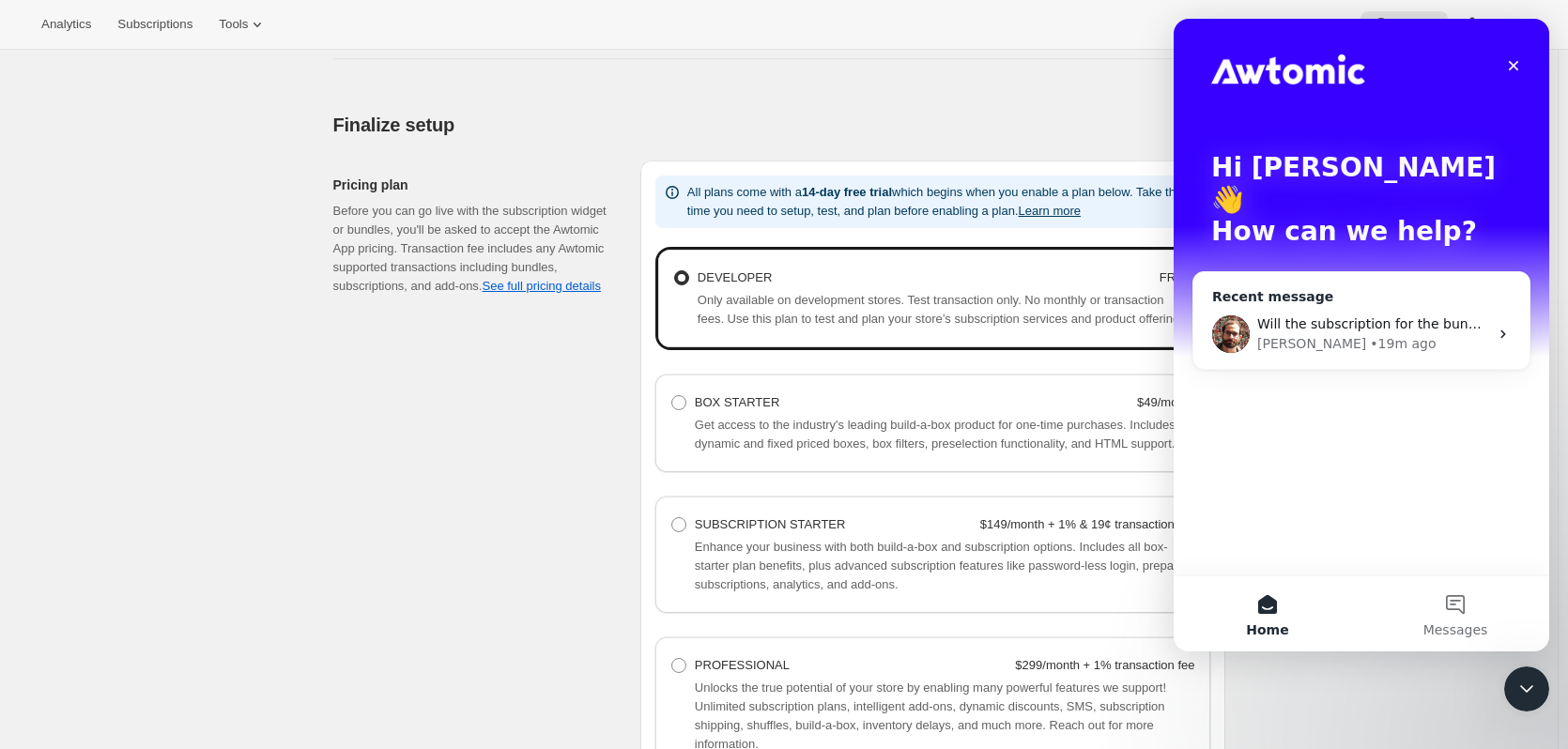
click at [1361, 317] on span "Will the subscription for the bundle and the main product work on the same PDP …" at bounding box center [1544, 324] width 574 height 15
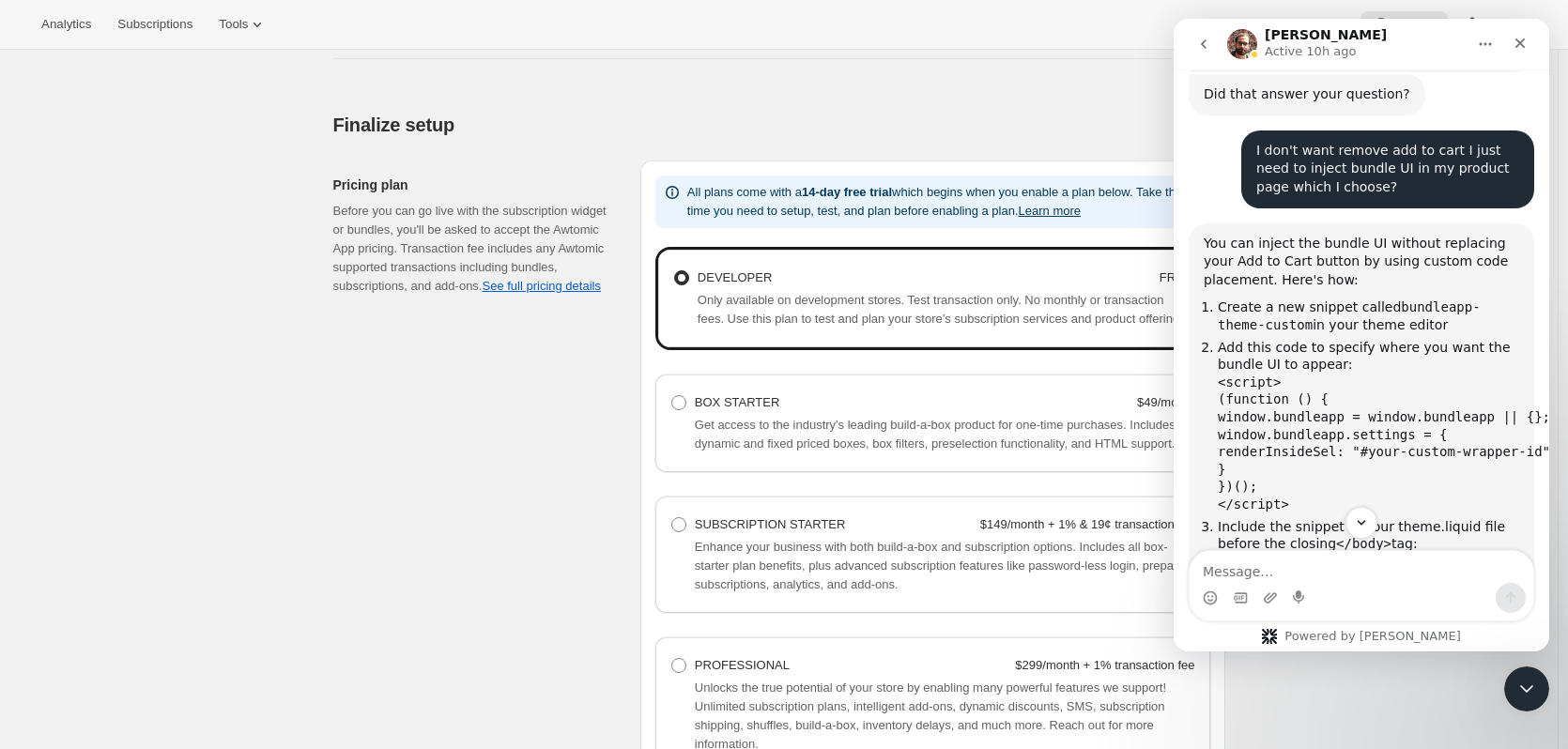
scroll to position [773, 0]
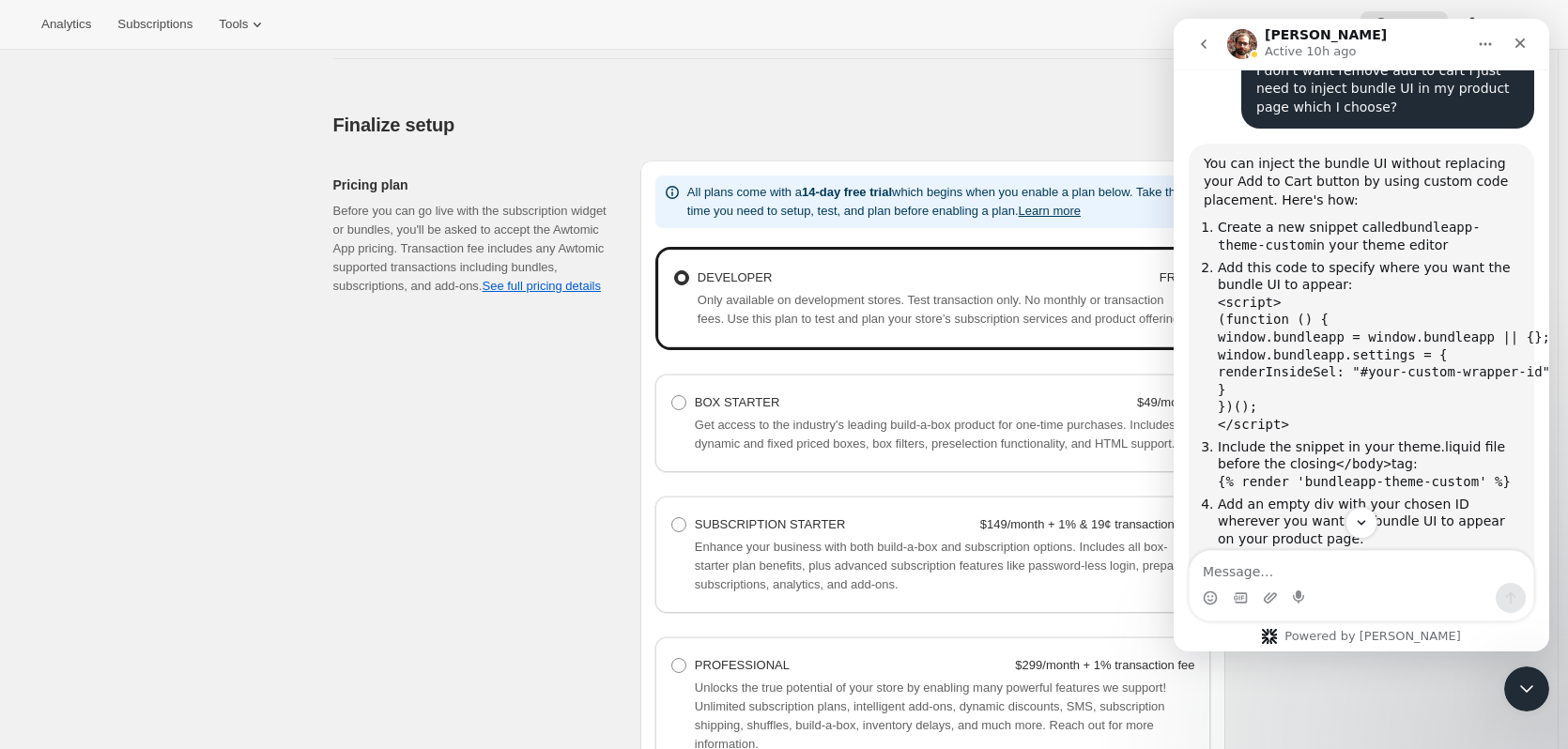
click at [1240, 192] on div "You can inject the bundle UI without replacing your Add to Cart button by using…" at bounding box center [1362, 183] width 316 height 56
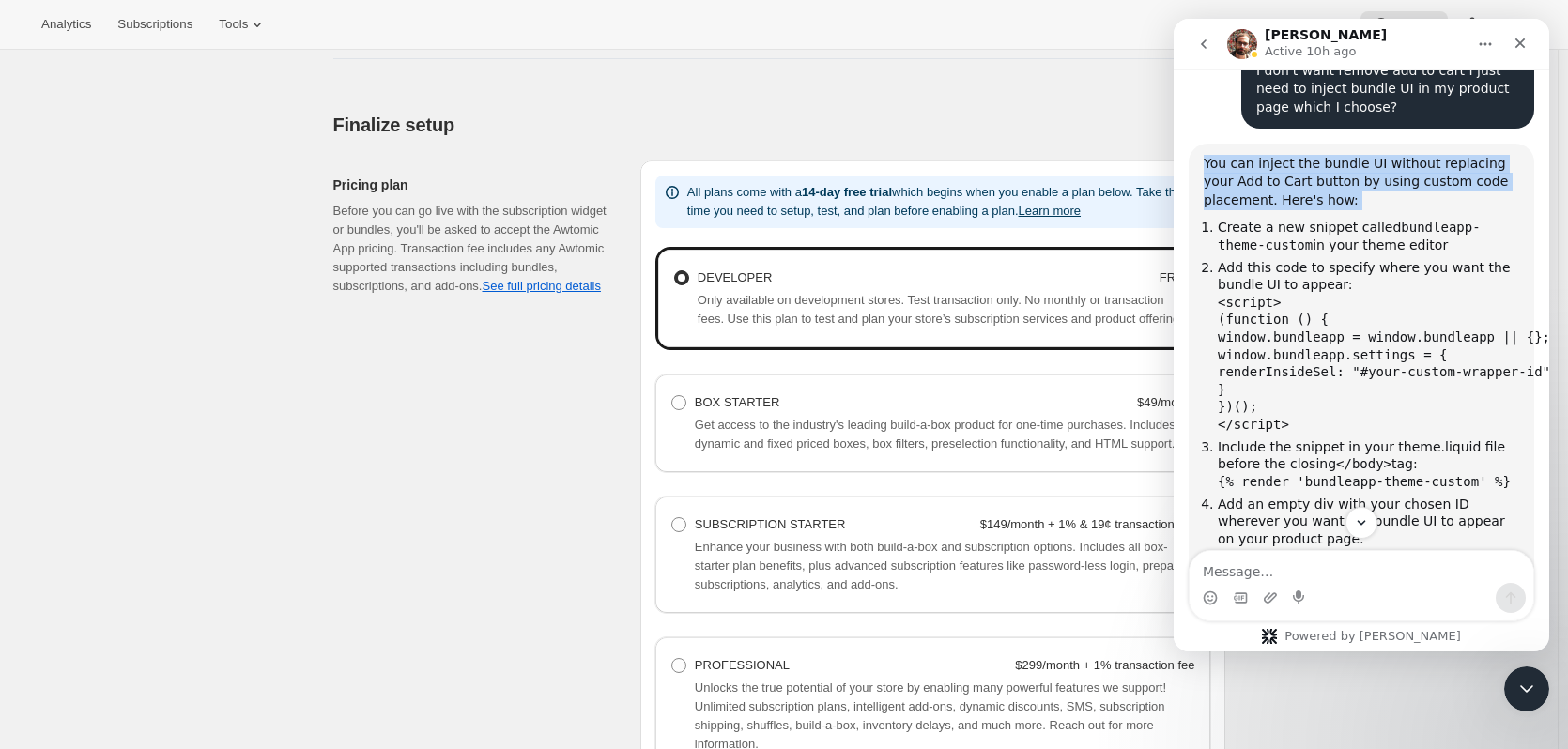
click at [1240, 192] on div "You can inject the bundle UI without replacing your Add to Cart button by using…" at bounding box center [1362, 183] width 316 height 56
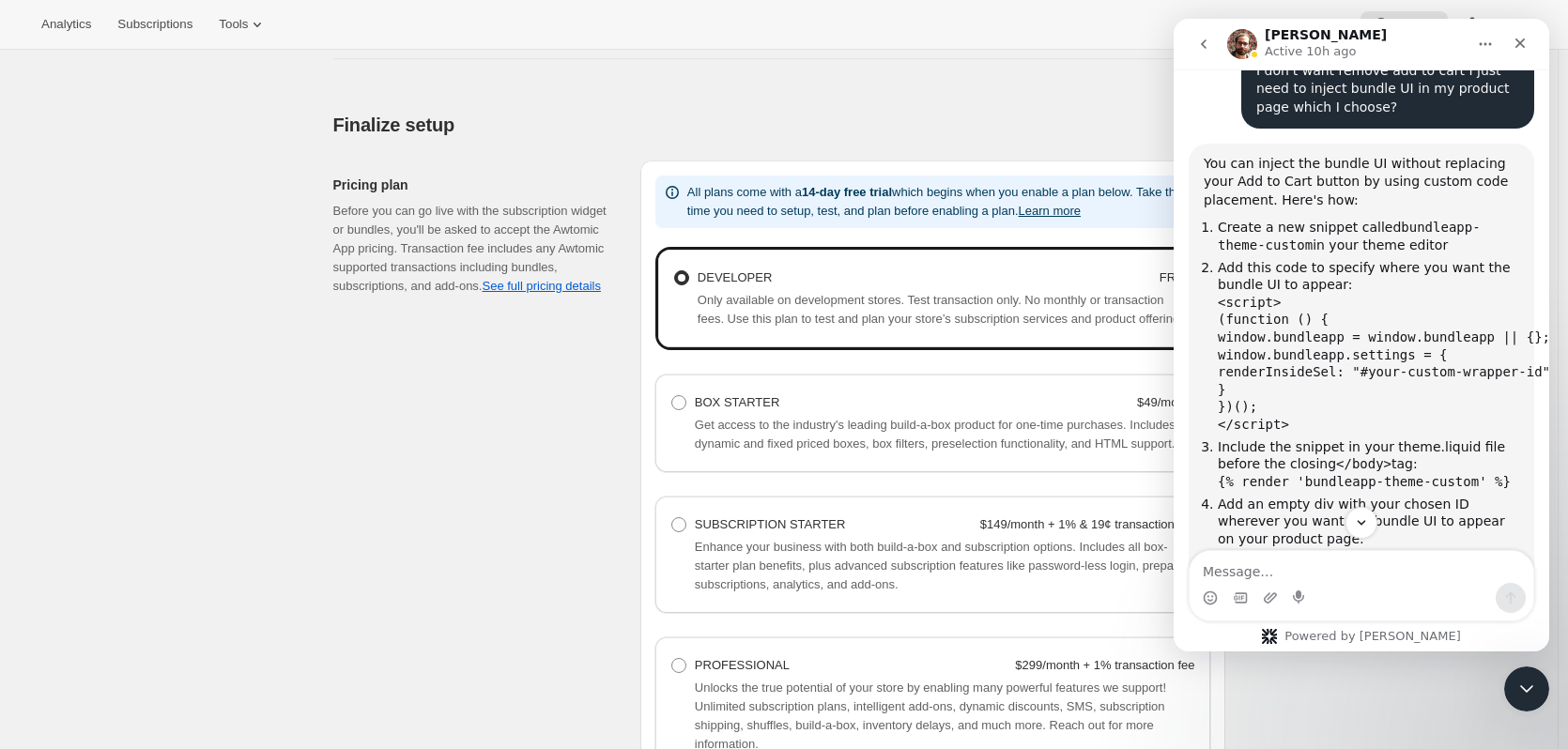
click at [1232, 222] on li "Create a new snippet called bundleapp-theme-custom in your theme editor" at bounding box center [1369, 236] width 302 height 35
click at [1239, 268] on li "Add this code to specify where you want the bundle UI to appear: <script> (func…" at bounding box center [1369, 346] width 302 height 174
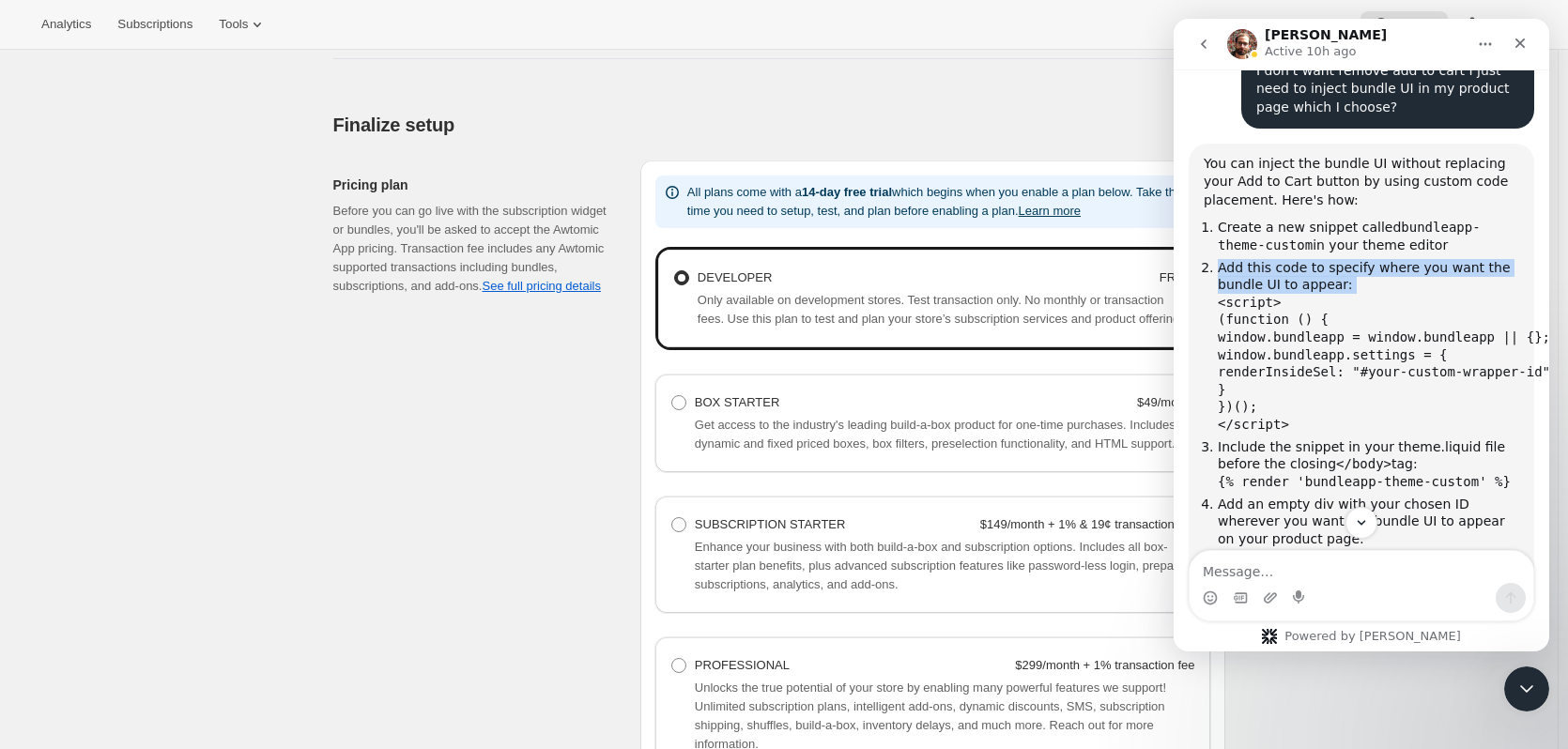
click at [1239, 268] on li "Add this code to specify where you want the bundle UI to appear: <script> (func…" at bounding box center [1369, 346] width 302 height 174
click at [1246, 313] on code "<script> (function () { window.bundleapp = window.bundleapp || {}; window.bundl…" at bounding box center [1388, 364] width 340 height 137
click at [1306, 327] on code "<script> (function () { window.bundleapp = window.bundleapp || {}; window.bundl…" at bounding box center [1388, 364] width 340 height 137
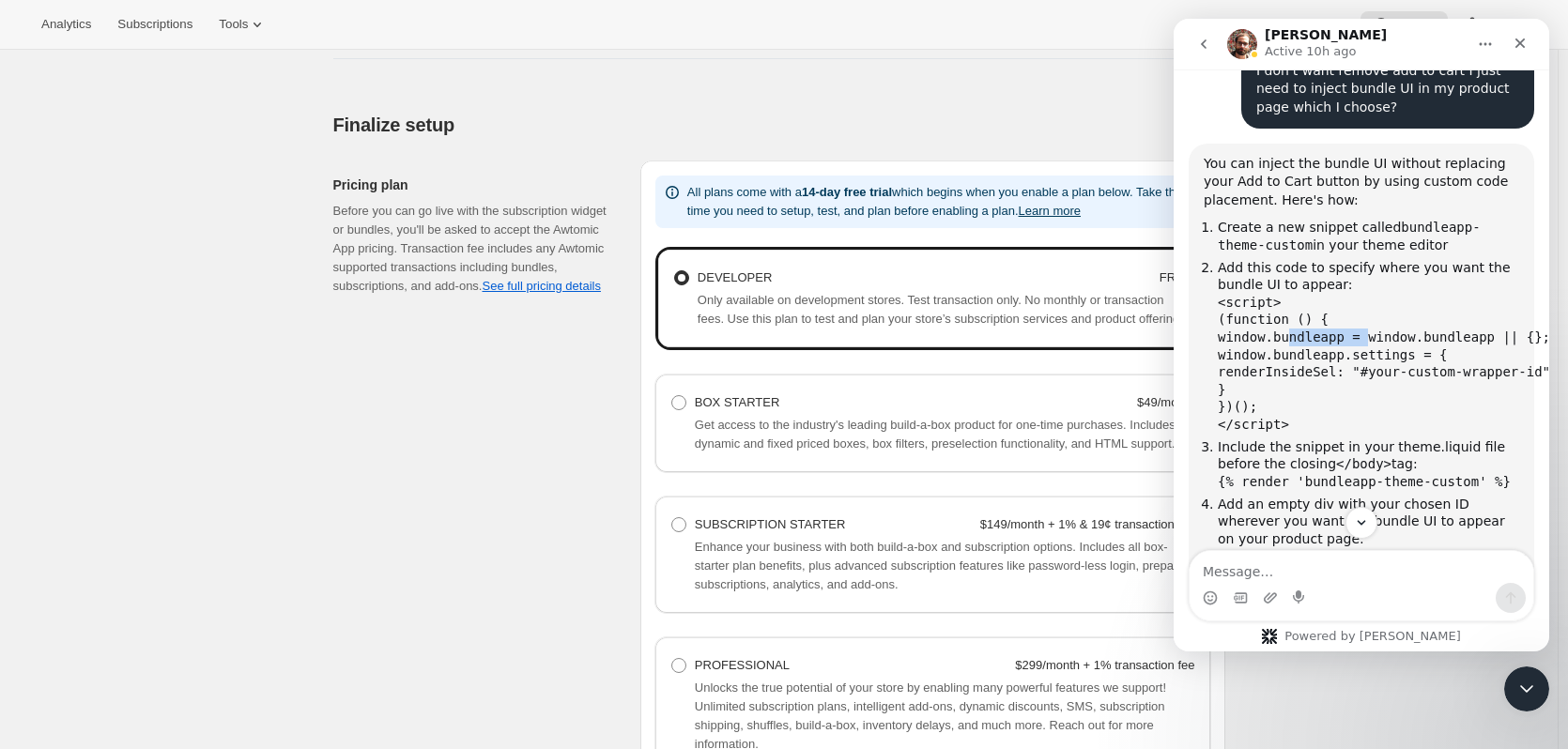
click at [1306, 327] on code "<script> (function () { window.bundleapp = window.bundleapp || {}; window.bundl…" at bounding box center [1388, 364] width 340 height 137
click at [1305, 350] on code "<script> (function () { window.bundleapp = window.bundleapp || {}; window.bundl…" at bounding box center [1388, 364] width 340 height 137
click at [1429, 365] on code "<script> (function () { window.bundleapp = window.bundleapp || {}; window.bundl…" at bounding box center [1388, 364] width 340 height 137
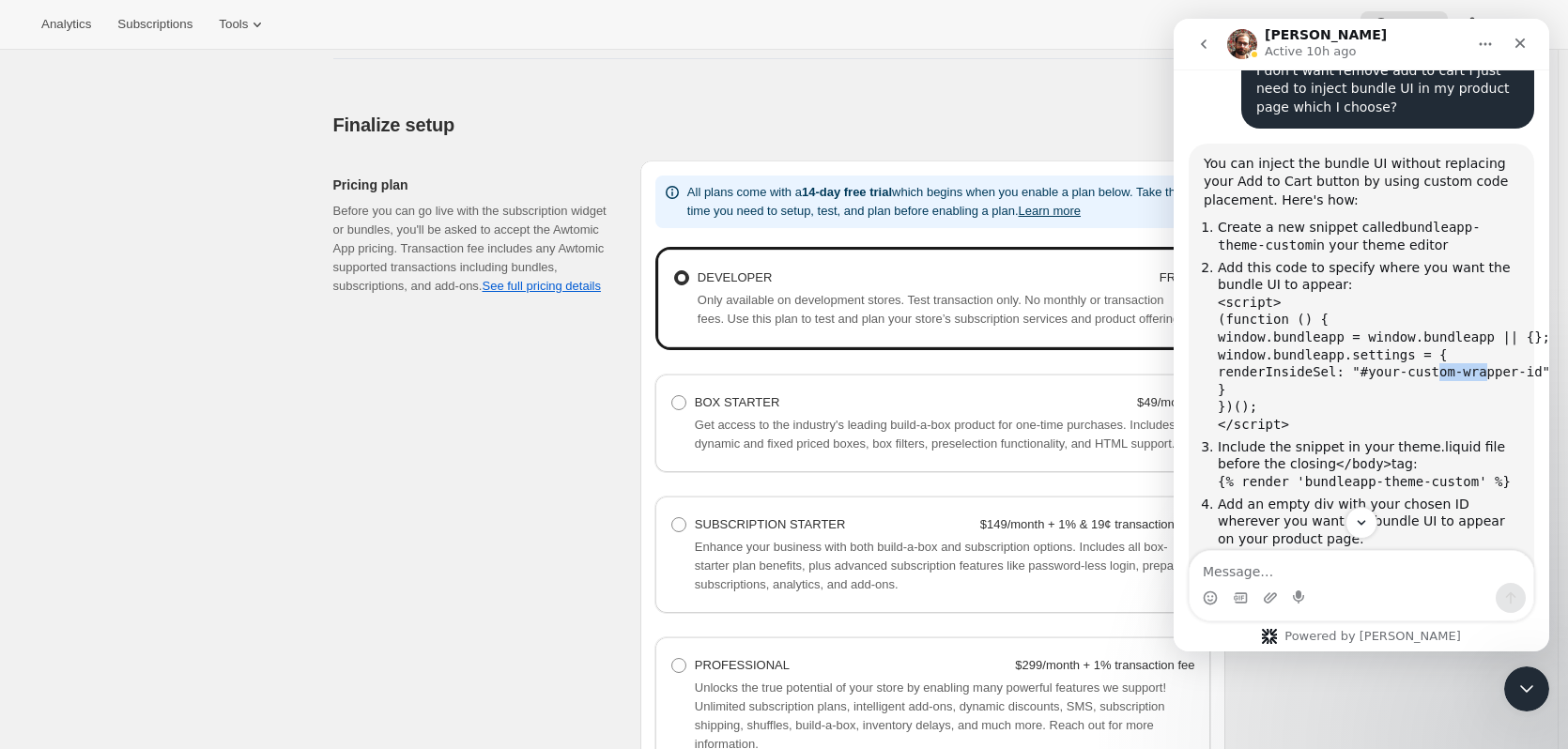
click at [1429, 365] on code "<script> (function () { window.bundleapp = window.bundleapp || {}; window.bundl…" at bounding box center [1388, 364] width 340 height 137
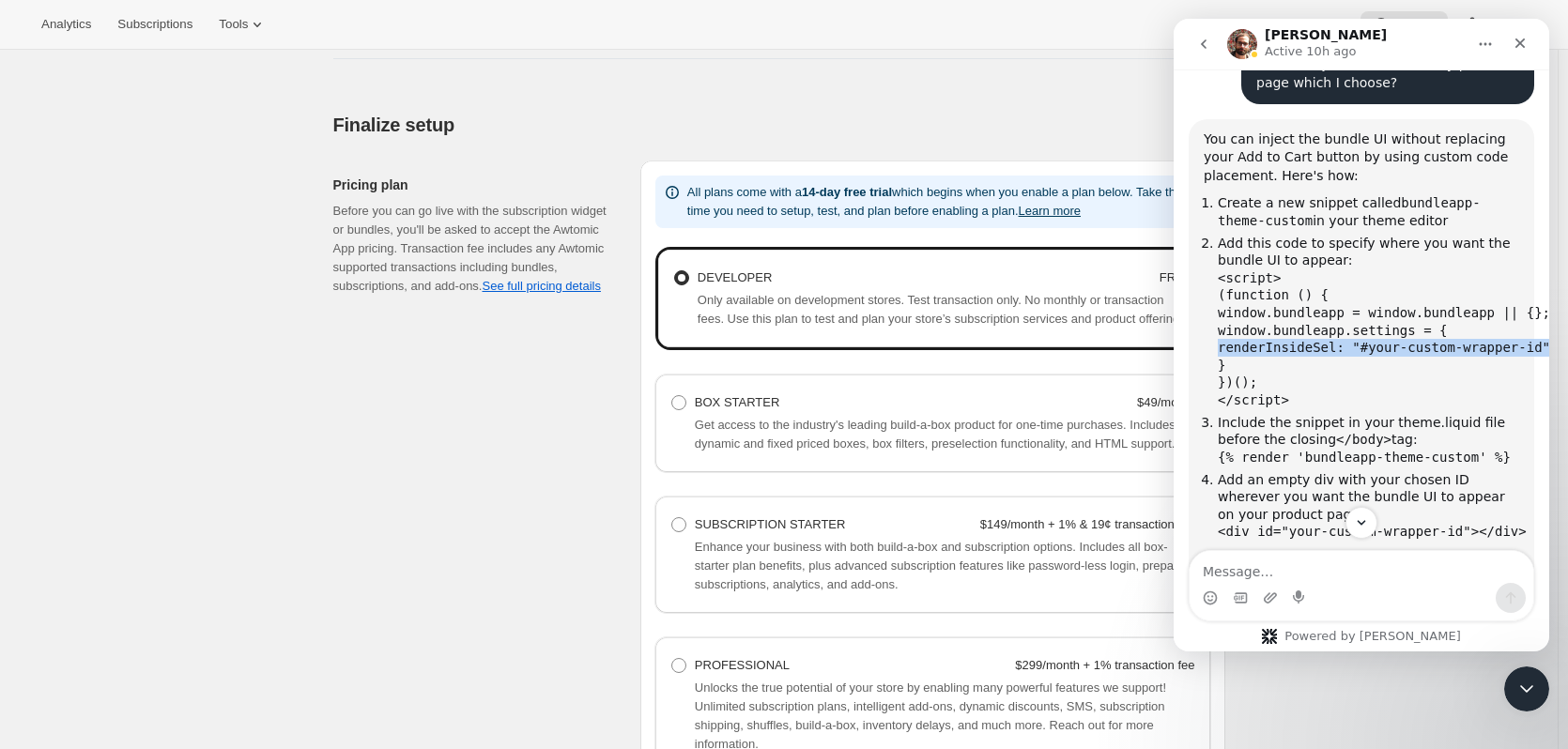
scroll to position [867, 0]
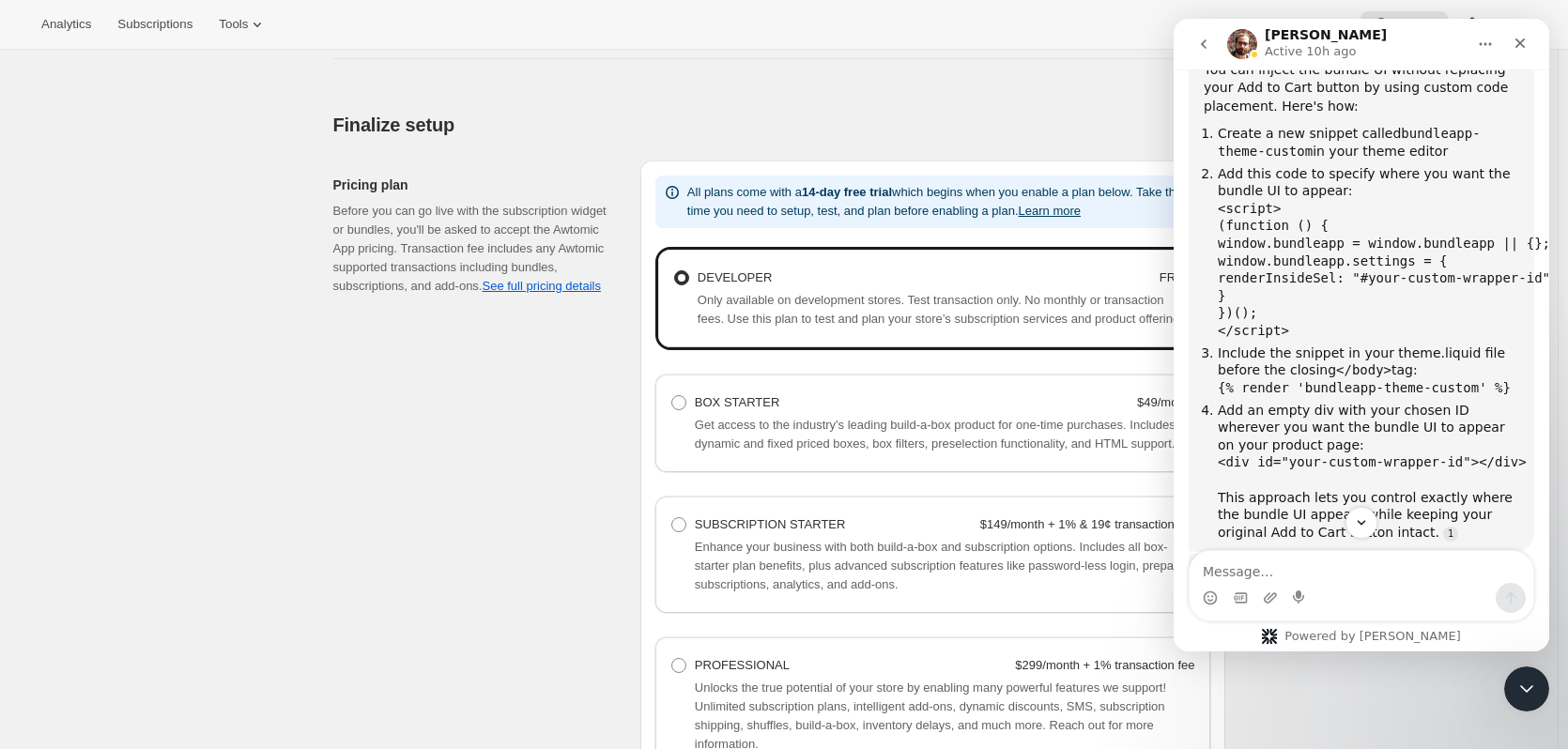
click at [1247, 320] on code "<script> (function () { window.bundleapp = window.bundleapp || {}; window.bundl…" at bounding box center [1388, 270] width 340 height 137
click at [1271, 380] on code "{% render 'bundleapp-theme-custom' %}" at bounding box center [1365, 387] width 293 height 15
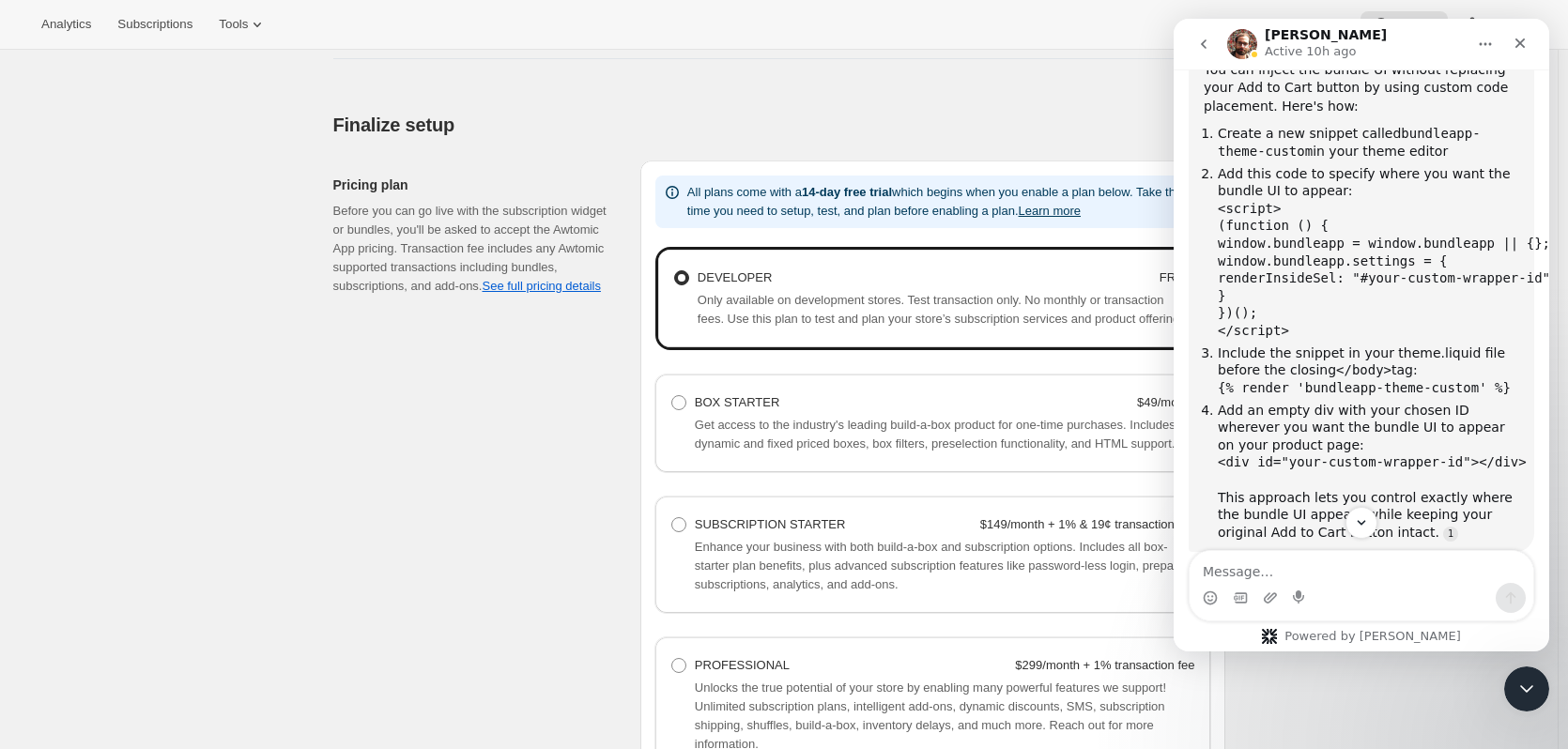
click at [1281, 414] on li "Add an empty div with your chosen ID wherever you want the bundle UI to appear …" at bounding box center [1369, 471] width 302 height 139
click at [1287, 454] on code "<div id="your-custom-wrapper-id"></div>" at bounding box center [1373, 461] width 309 height 15
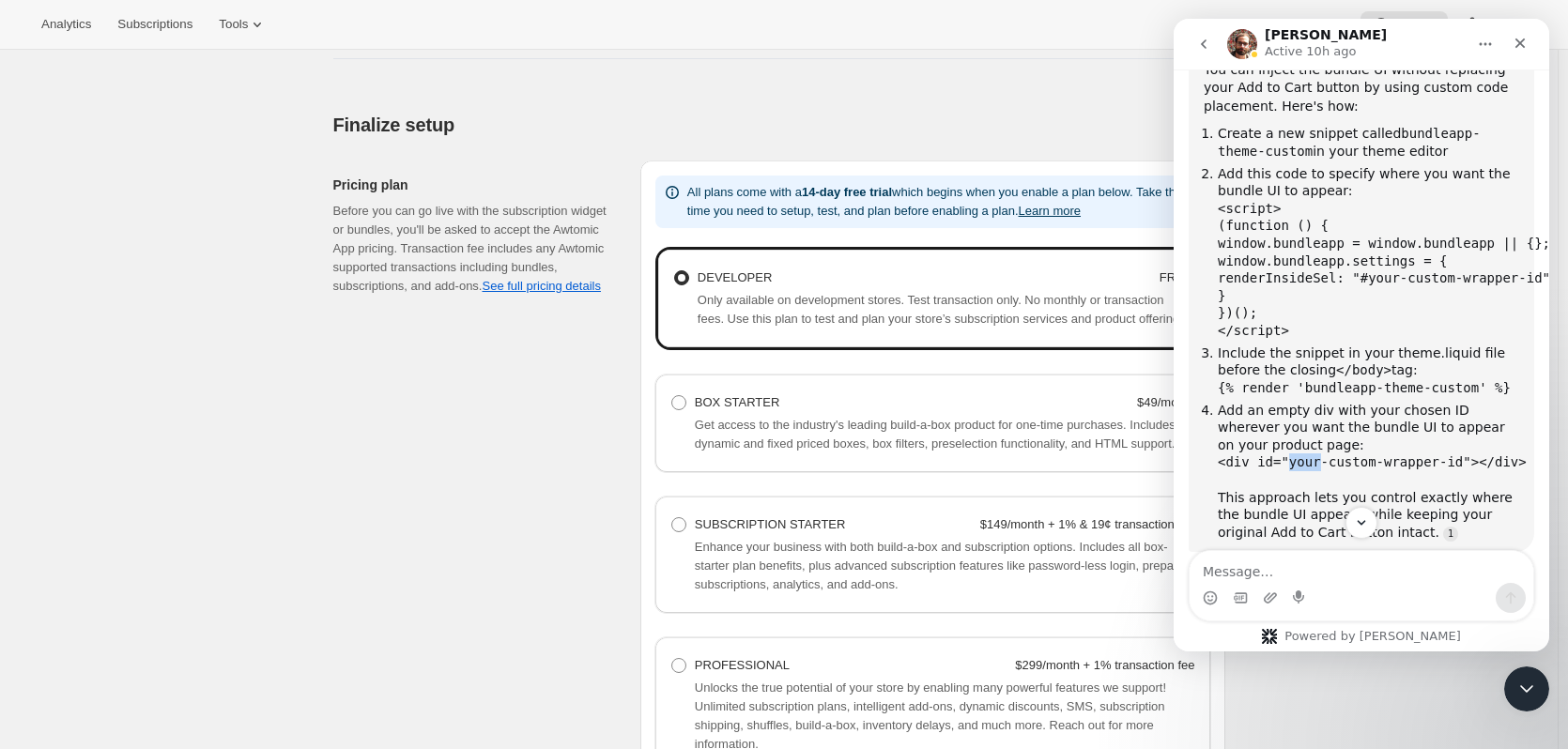
click at [1287, 454] on code "<div id="your-custom-wrapper-id"></div>" at bounding box center [1373, 461] width 309 height 15
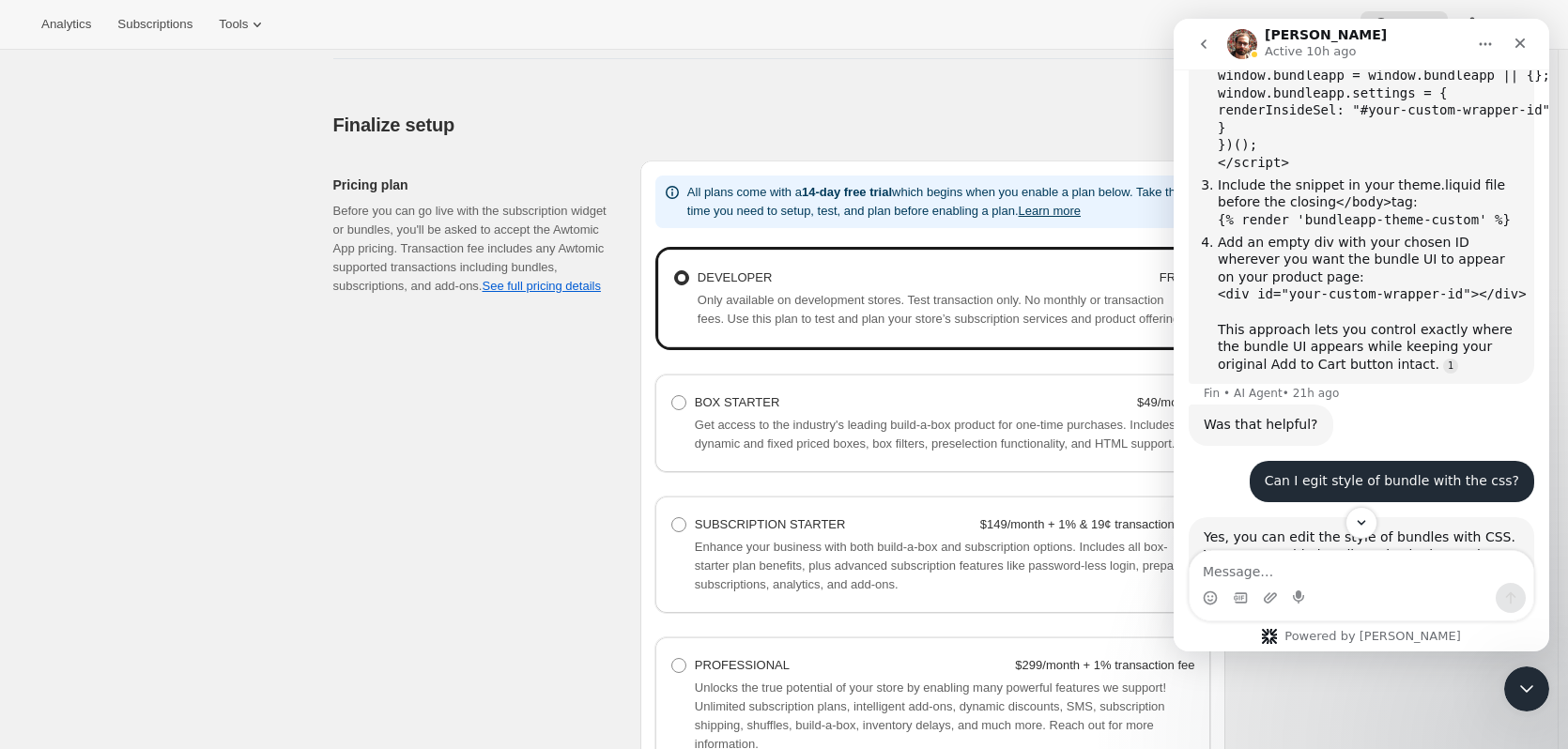
scroll to position [1055, 0]
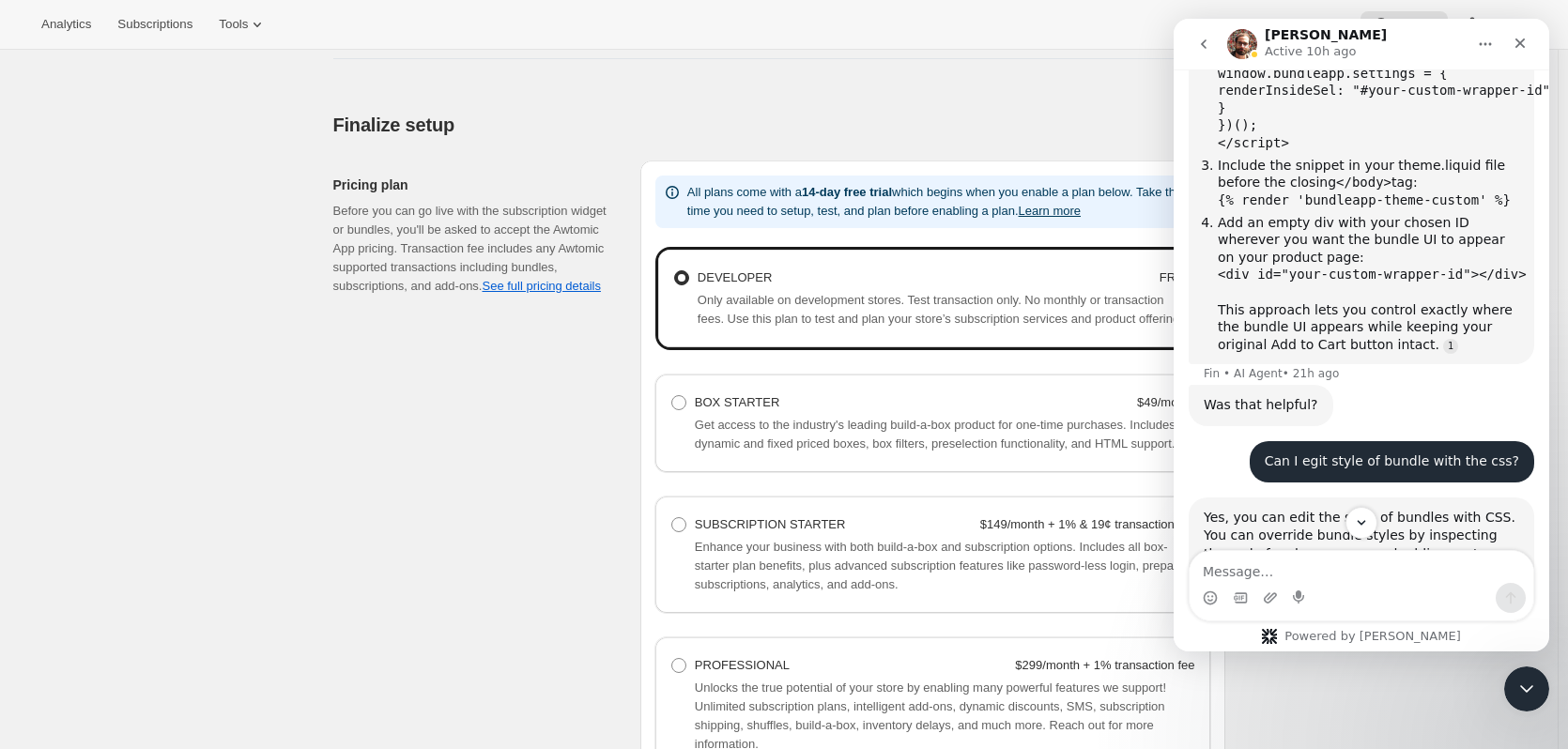
click at [1262, 309] on li "Add an empty div with your chosen ID wherever you want the bundle UI to appear …" at bounding box center [1369, 284] width 302 height 139
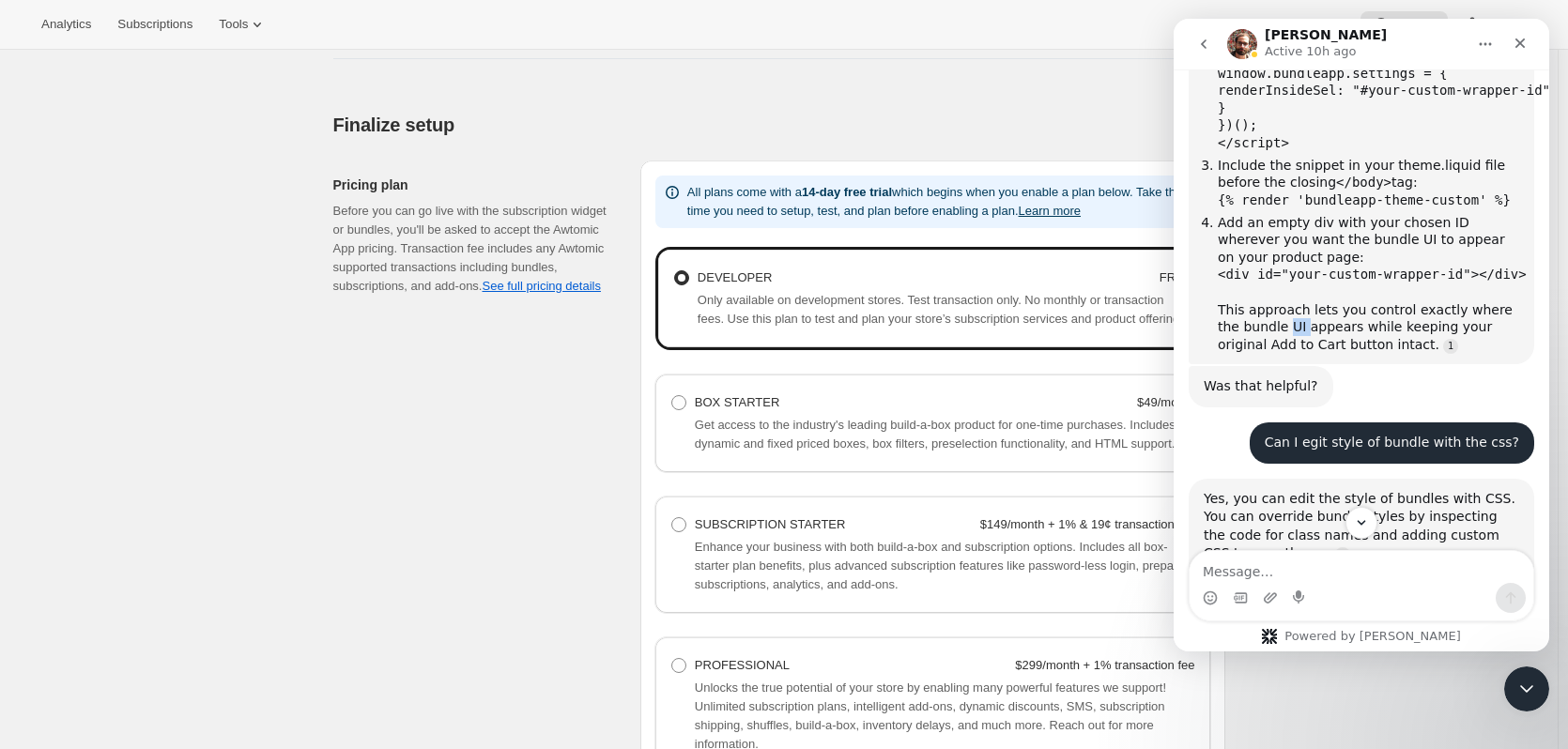
click at [1262, 309] on li "Add an empty div with your chosen ID wherever you want the bundle UI to appear …" at bounding box center [1369, 284] width 302 height 139
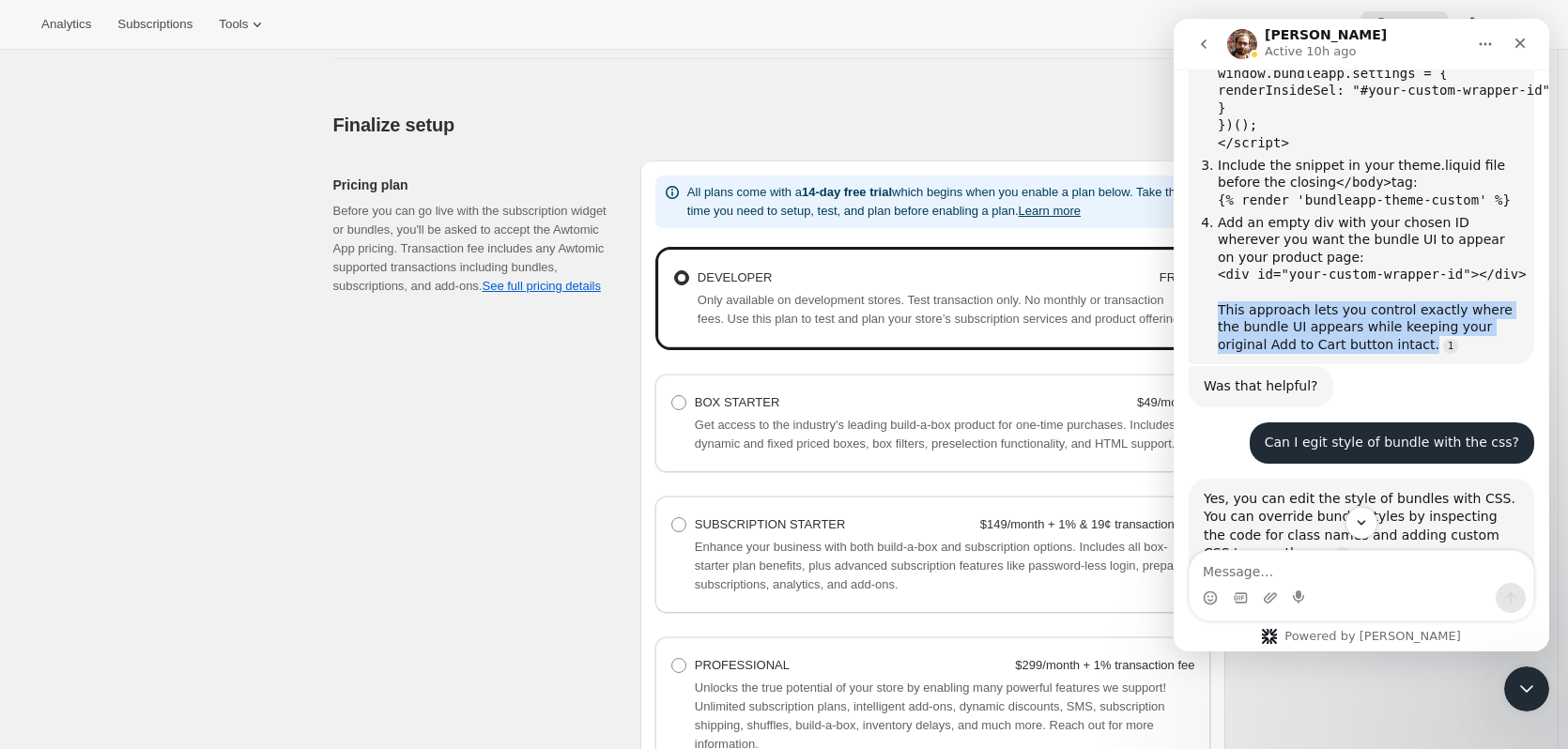
click at [1262, 309] on li "Add an empty div with your chosen ID wherever you want the bundle UI to appear …" at bounding box center [1369, 284] width 302 height 139
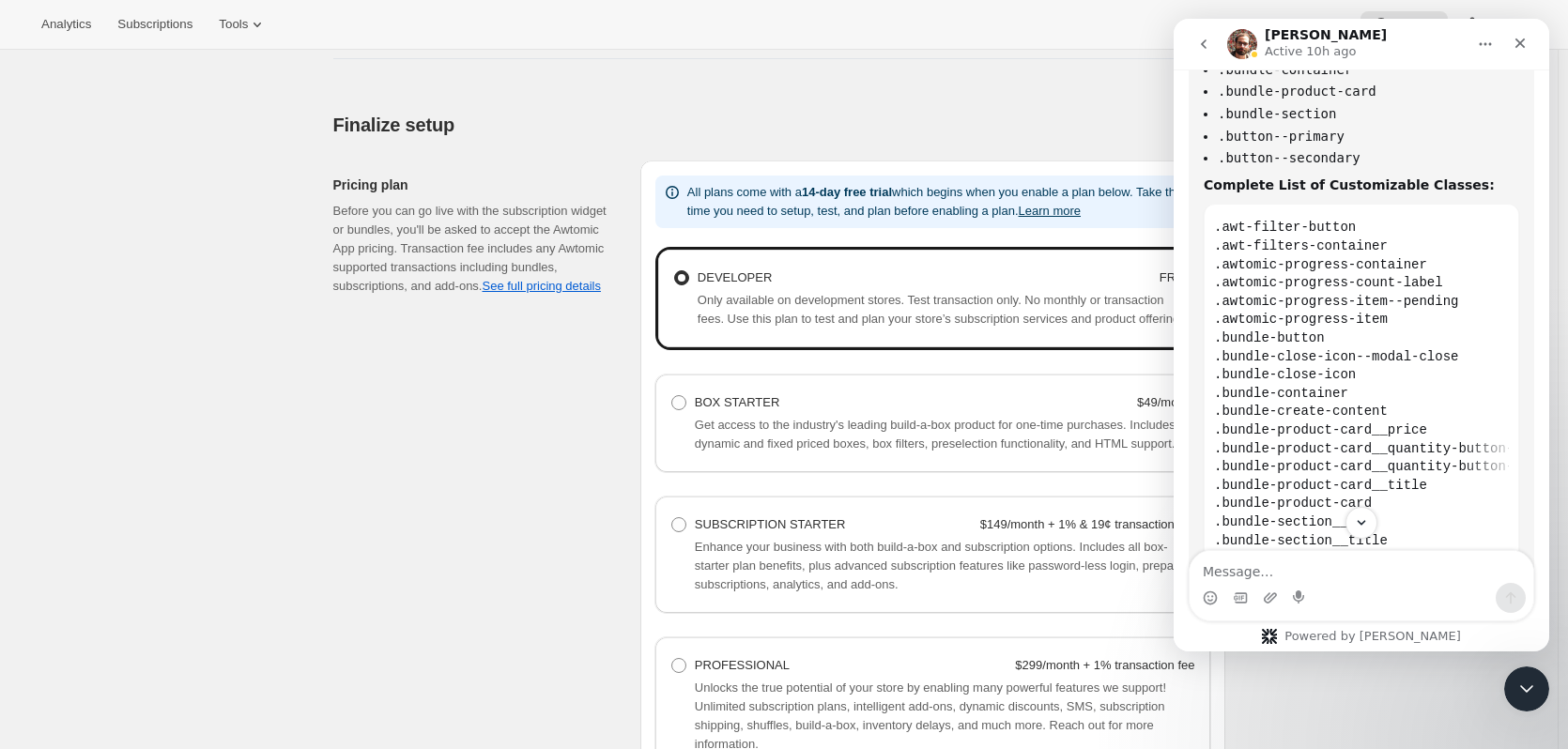
scroll to position [2275, 0]
click at [1366, 530] on icon "Scroll to bottom" at bounding box center [1361, 523] width 17 height 17
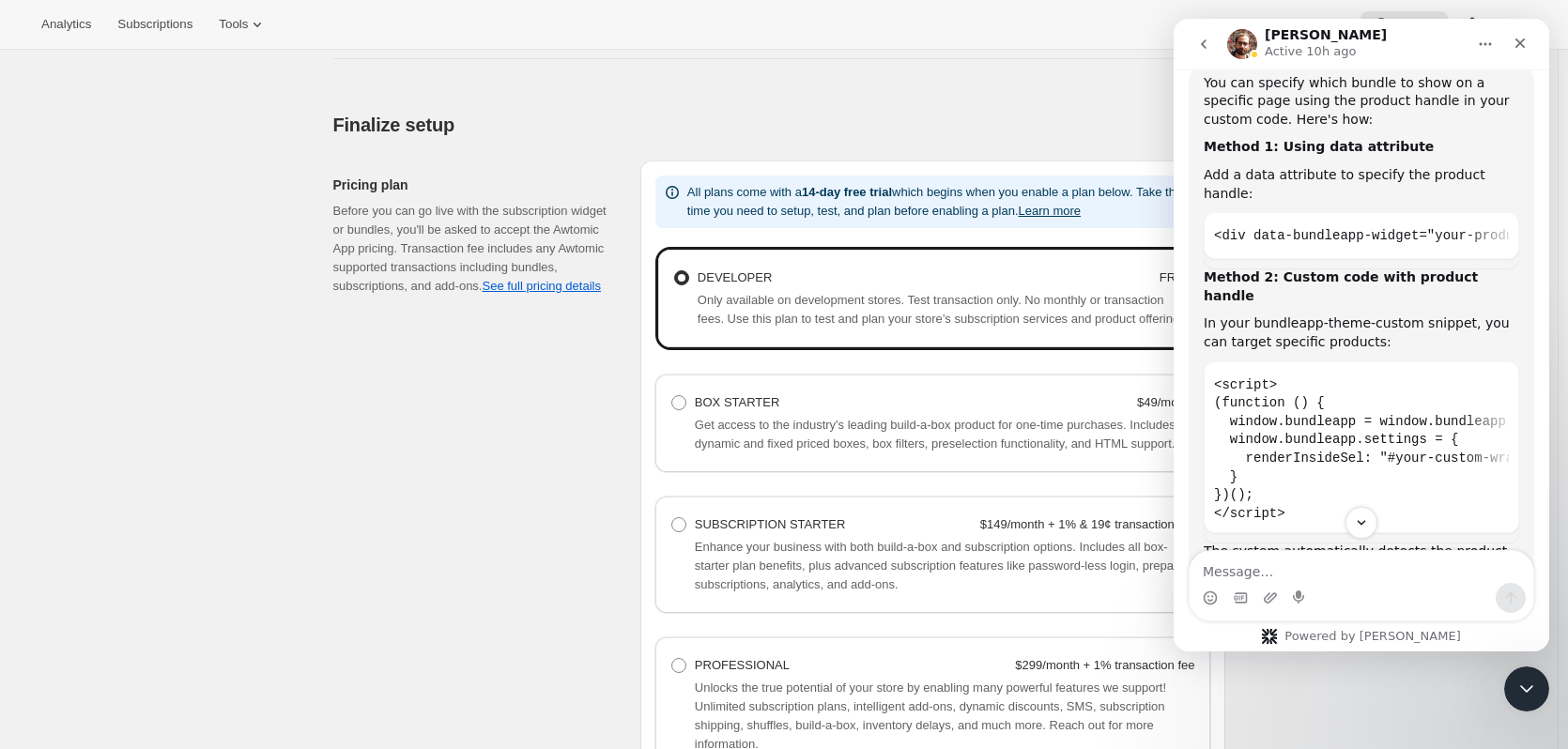
scroll to position [3214, 0]
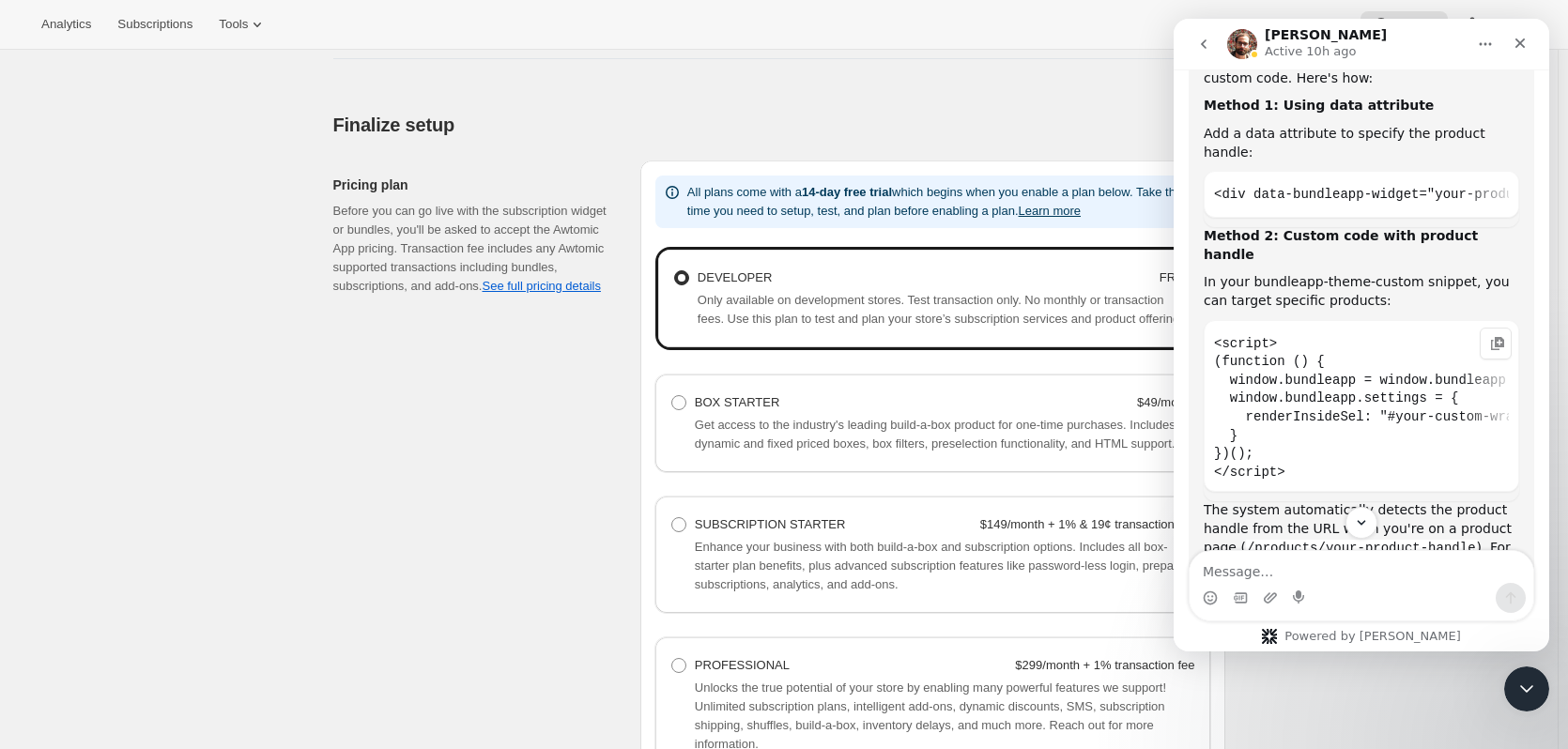
drag, startPoint x: 1335, startPoint y: 412, endPoint x: 1457, endPoint y: 422, distance: 122.4
click at [1457, 422] on code "<script> (function () { window.bundleapp = window.bundleapp || {}; window.bundl…" at bounding box center [1362, 408] width 295 height 156
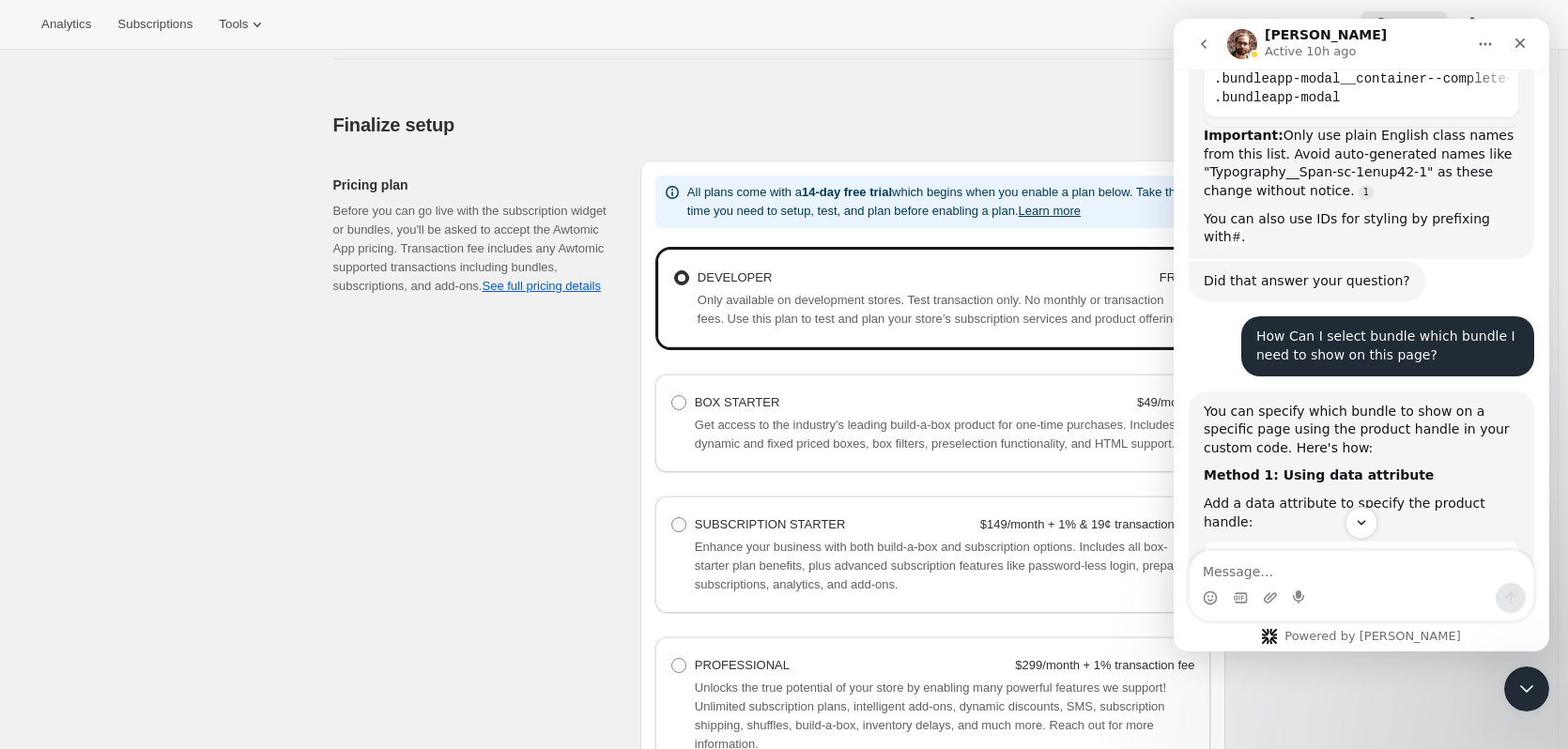
scroll to position [2650, 0]
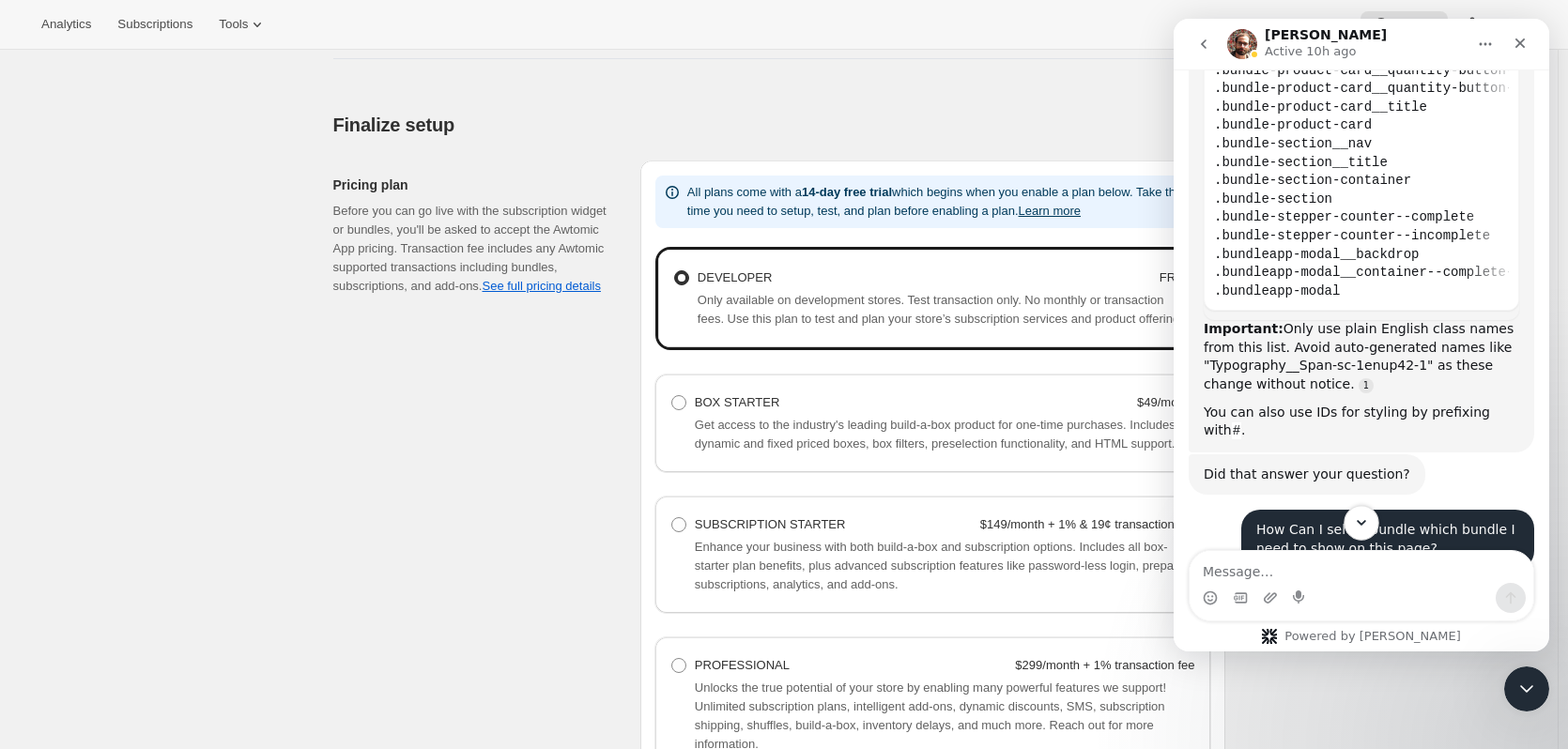
click at [1368, 516] on icon "Scroll to bottom" at bounding box center [1361, 523] width 17 height 17
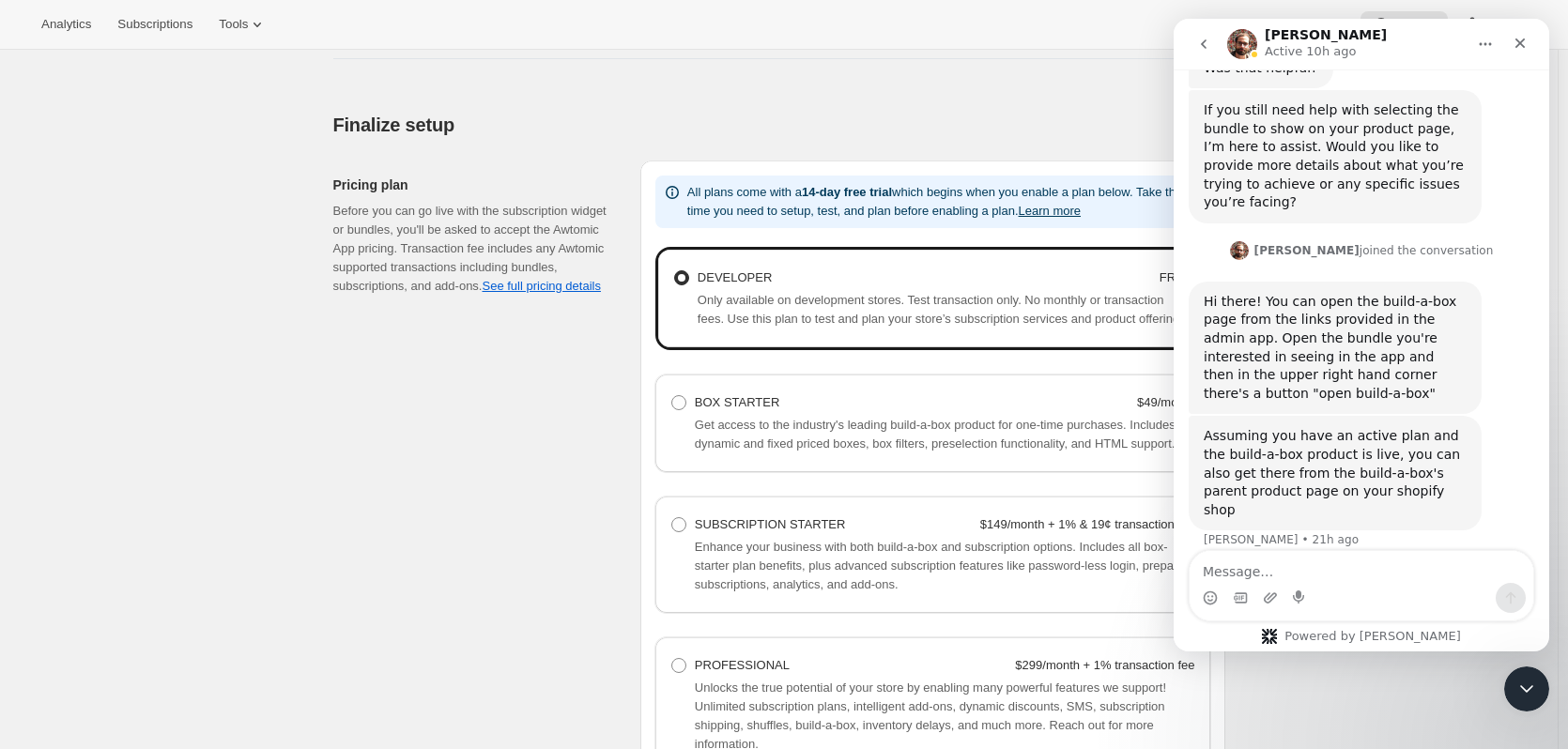
scroll to position [3984, 0]
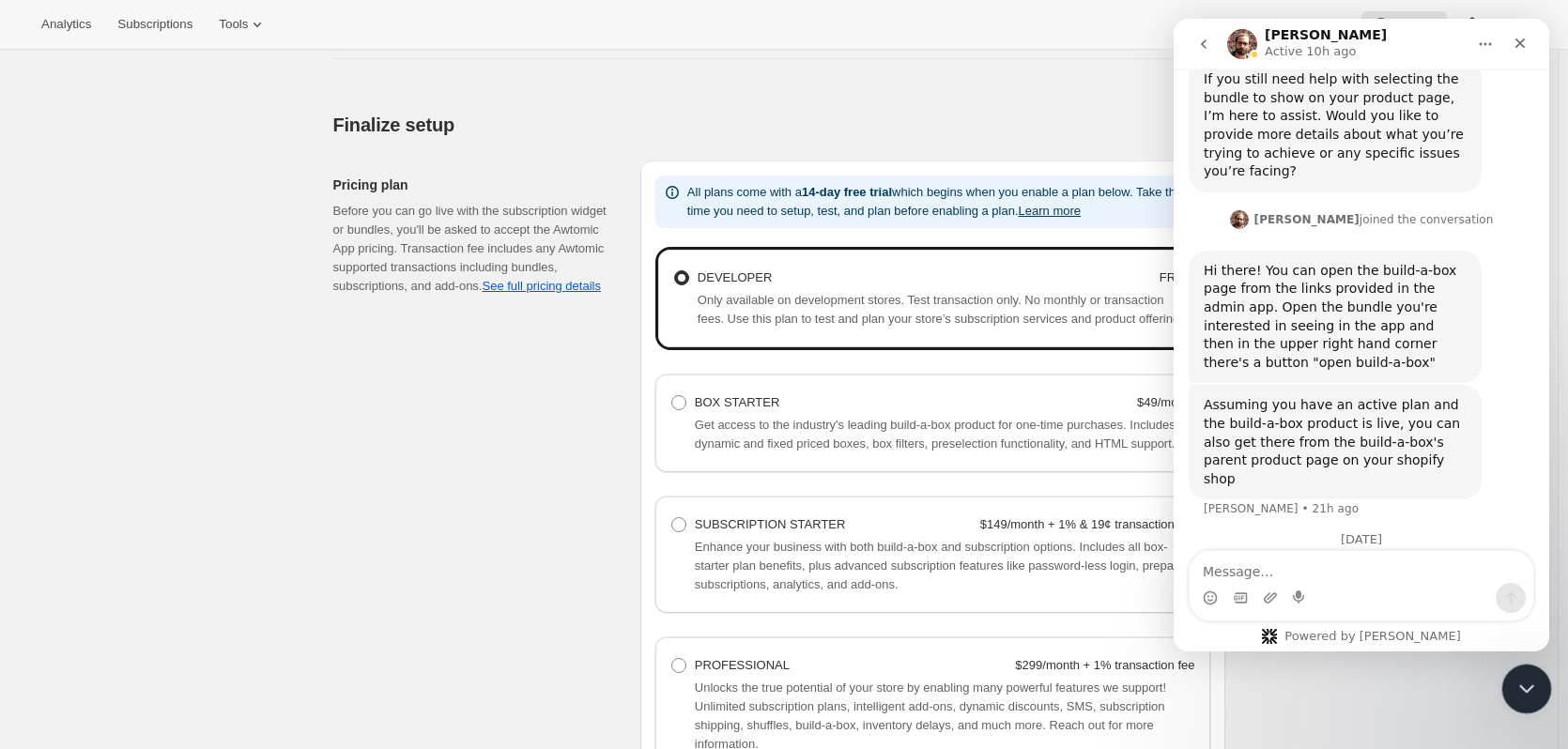
click at [1529, 691] on icon "Close Intercom Messenger" at bounding box center [1524, 686] width 23 height 23
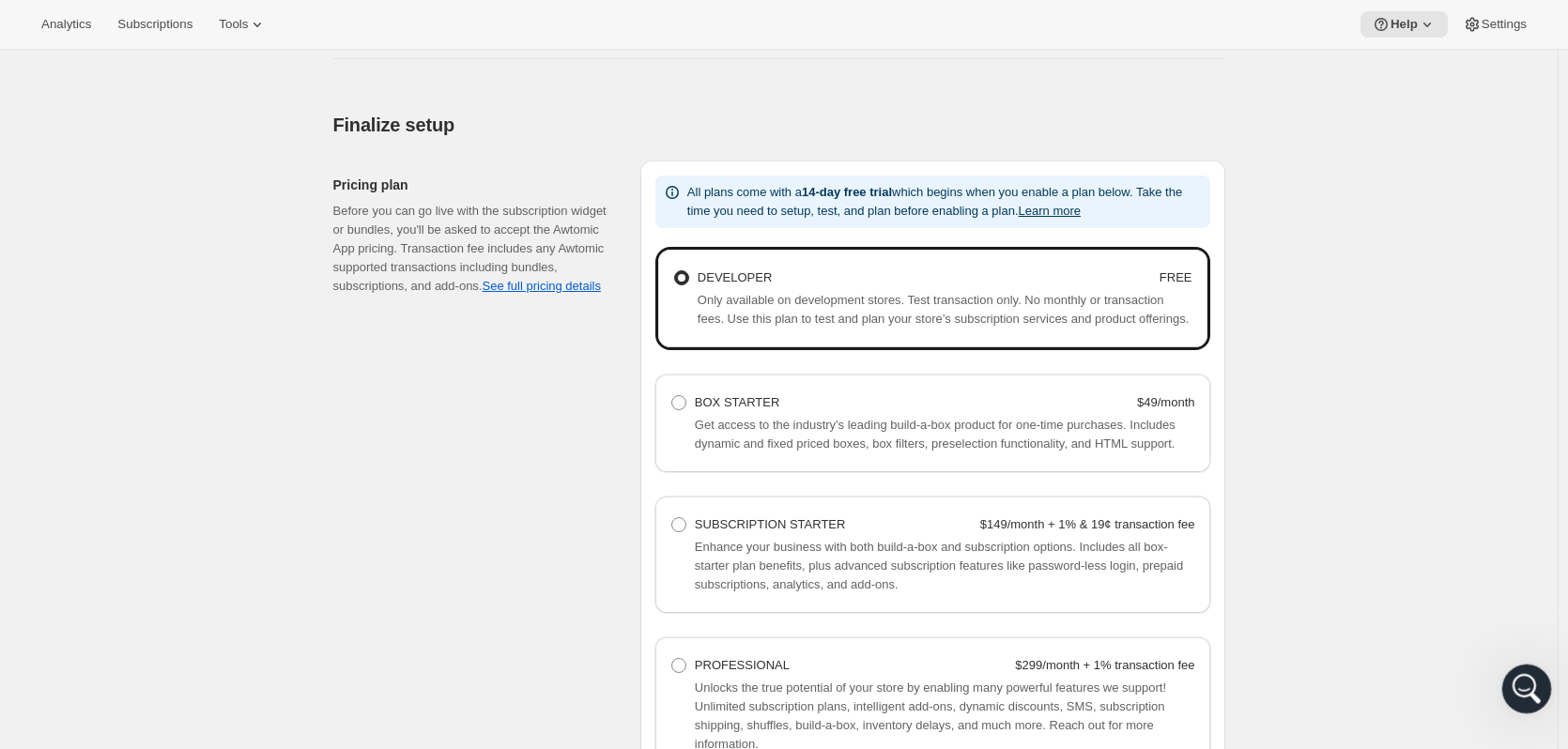
scroll to position [3608, 0]
click at [149, 135] on div "Basic setup. This page is ready Basic setup Step 1 • Create subscription plan S…" at bounding box center [779, 21] width 1558 height 2132
click at [110, 188] on div "Basic setup. This page is ready Basic setup Step 1 • Create subscription plan S…" at bounding box center [779, 21] width 1558 height 2132
